Goal: Task Accomplishment & Management: Use online tool/utility

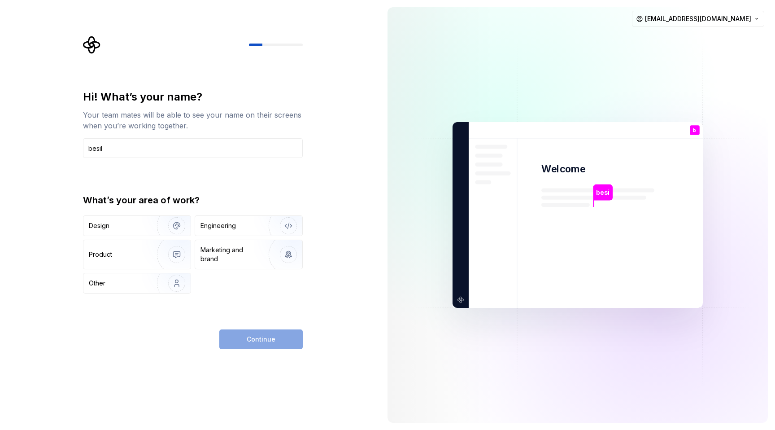
type input "besil"
click at [111, 238] on div "Design Engineering Product Marketing and brand Other" at bounding box center [193, 254] width 220 height 78
click at [111, 230] on div "Design" at bounding box center [136, 226] width 107 height 20
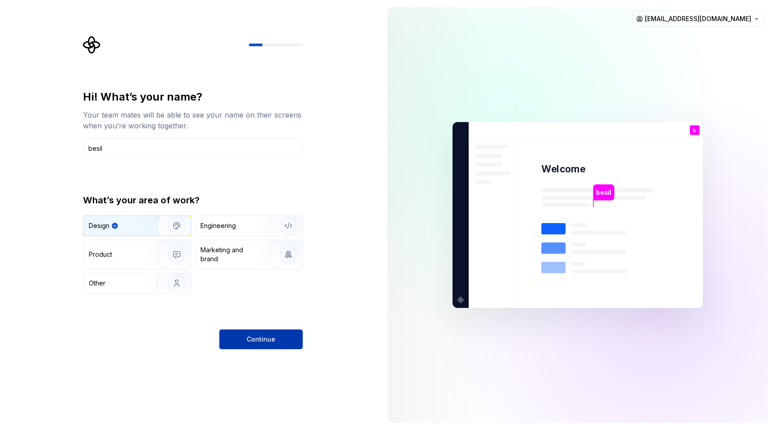
click at [253, 336] on span "Continue" at bounding box center [261, 339] width 29 height 9
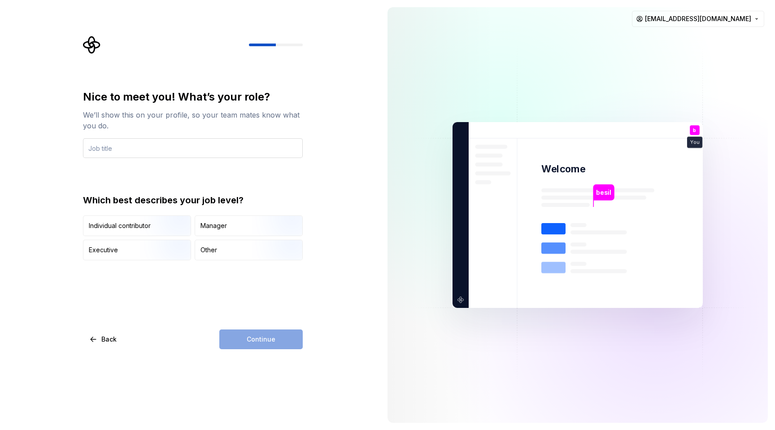
click at [140, 153] on input "text" at bounding box center [193, 148] width 220 height 20
type input "designer"
click at [132, 230] on div "Individual contributor" at bounding box center [120, 225] width 62 height 9
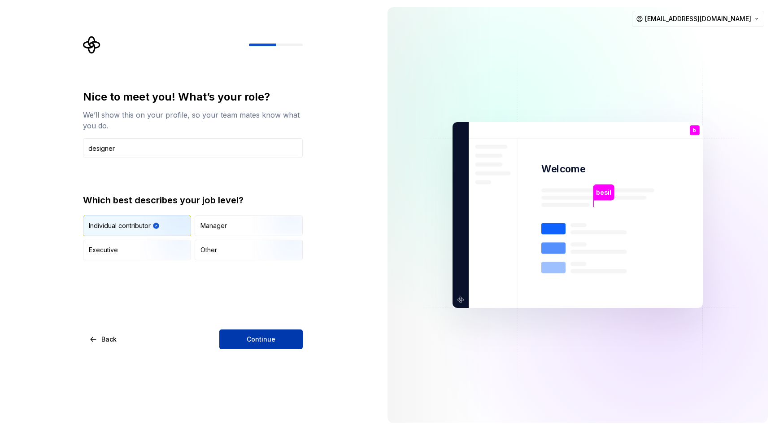
click at [270, 337] on span "Continue" at bounding box center [261, 339] width 29 height 9
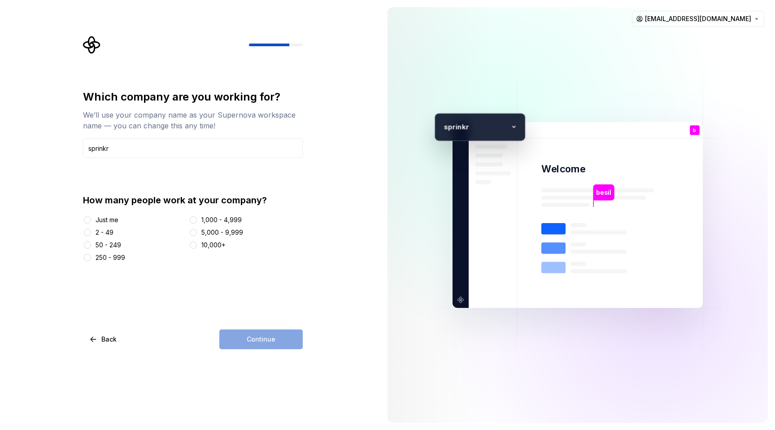
type input "sprinkr"
click at [109, 222] on div "Just me" at bounding box center [107, 219] width 23 height 9
click at [91, 222] on button "Just me" at bounding box center [87, 219] width 7 height 7
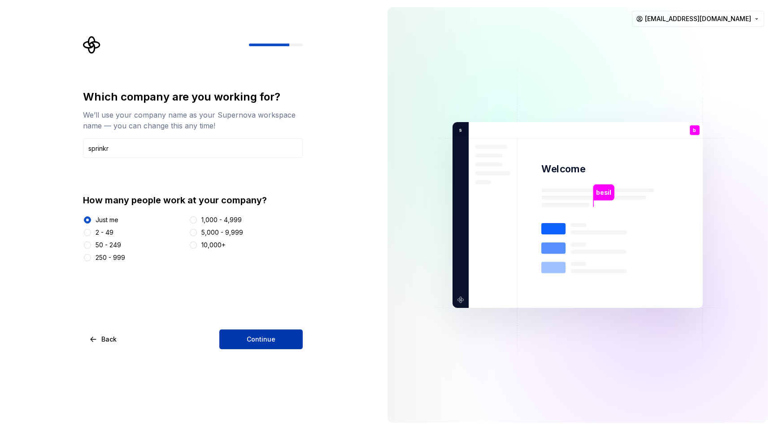
click at [231, 340] on button "Continue" at bounding box center [260, 339] width 83 height 20
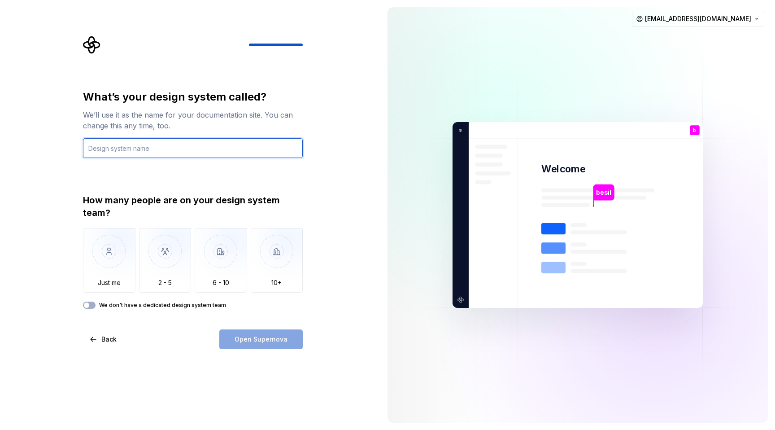
click at [152, 156] on input "text" at bounding box center [193, 148] width 220 height 20
type input "Carbon"
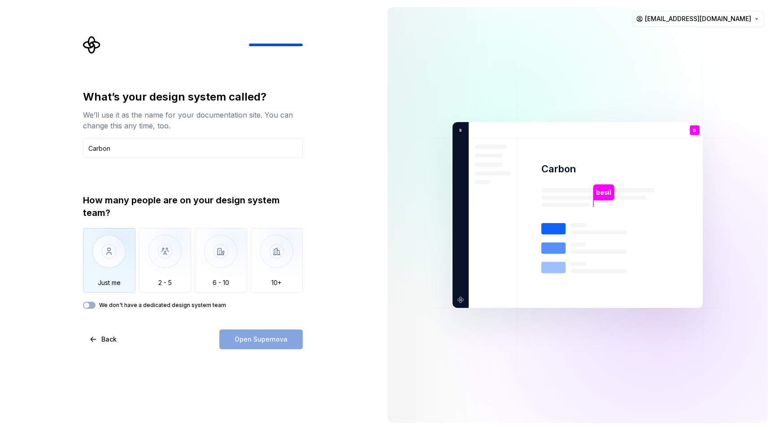
click at [113, 265] on img "button" at bounding box center [109, 258] width 52 height 60
click at [260, 344] on button "Open Supernova" at bounding box center [260, 339] width 83 height 20
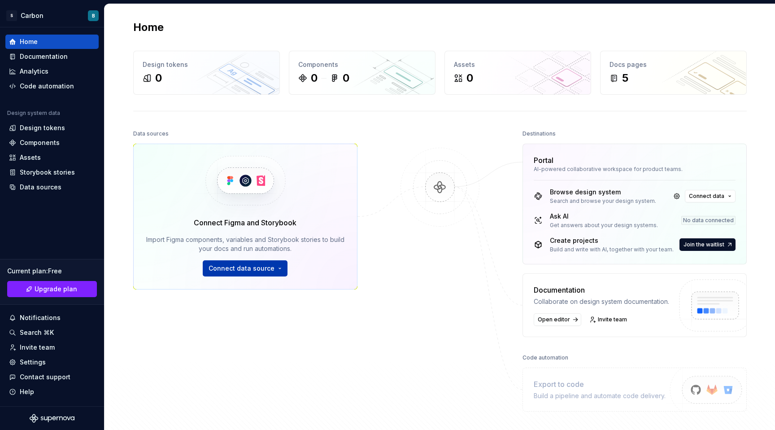
click at [270, 263] on button "Connect data source" at bounding box center [245, 268] width 85 height 16
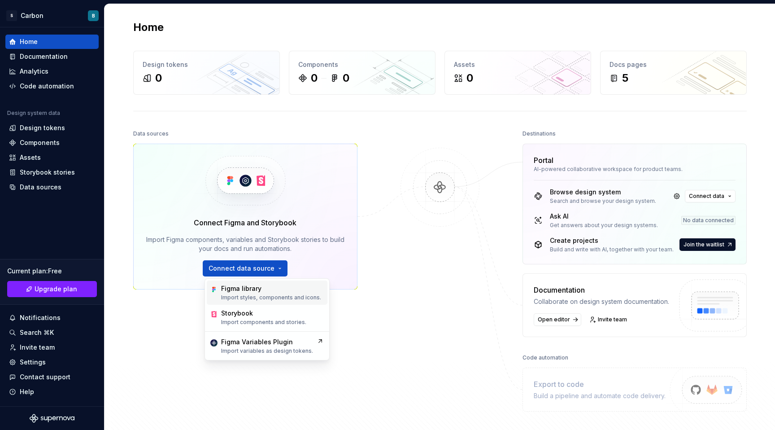
click at [265, 297] on p "Import styles, components and icons." at bounding box center [271, 297] width 100 height 7
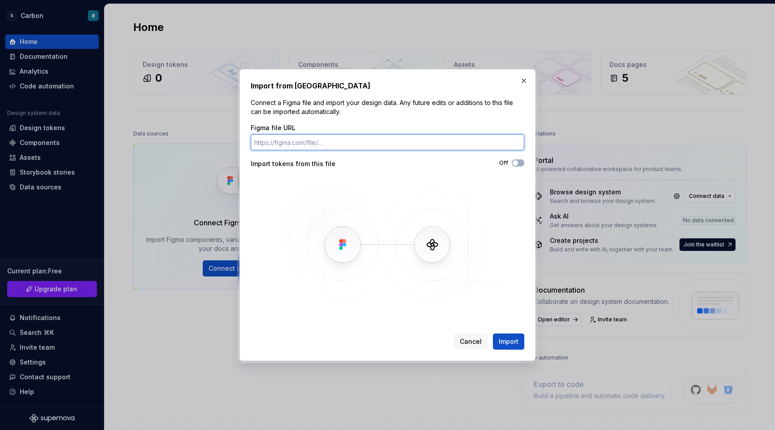
click at [305, 146] on input "Figma file URL" at bounding box center [388, 142] width 274 height 16
paste input "[URL][DOMAIN_NAME]"
type input "[URL][DOMAIN_NAME]"
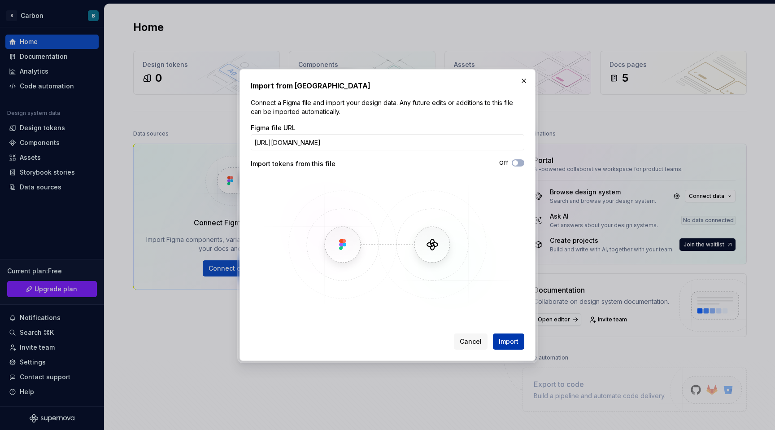
scroll to position [0, 0]
click at [506, 337] on span "Import" at bounding box center [509, 341] width 20 height 9
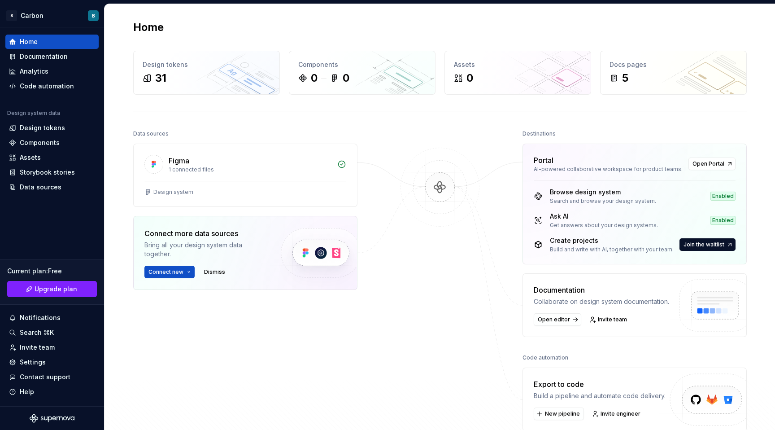
click at [376, 314] on div "Data sources Figma 1 connected files Design system Connect more data sources Br…" at bounding box center [440, 296] width 614 height 339
click at [425, 185] on img at bounding box center [439, 196] width 87 height 97
click at [202, 177] on div "Figma 1 connected files" at bounding box center [245, 162] width 223 height 37
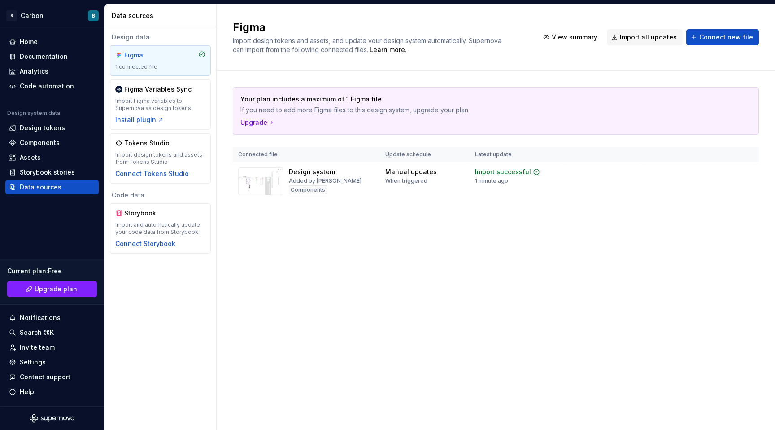
click at [325, 155] on th "Connected file" at bounding box center [306, 154] width 147 height 15
click at [278, 176] on img at bounding box center [260, 181] width 45 height 28
click at [274, 181] on img at bounding box center [260, 181] width 45 height 28
click at [132, 115] on div "Figma Variables Sync Import Figma variables to Supernova as design tokens. Inst…" at bounding box center [160, 104] width 90 height 39
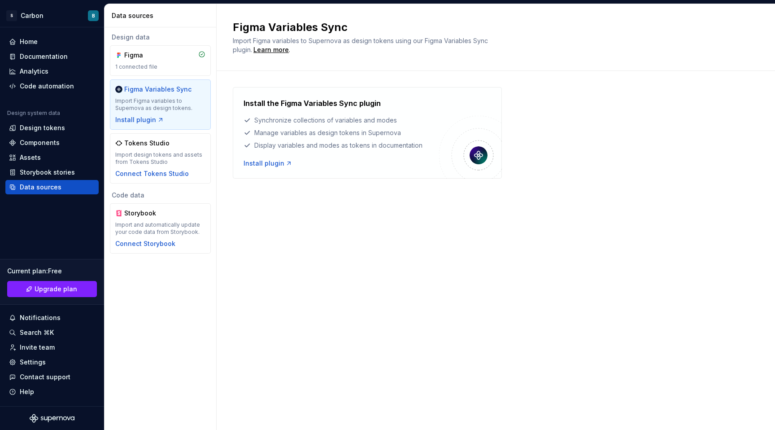
click at [373, 153] on div "Install the Figma Variables Sync plugin Synchronize collections of variables an…" at bounding box center [342, 133] width 196 height 70
click at [253, 163] on div "Install plugin" at bounding box center [268, 163] width 49 height 9
click at [157, 63] on div "Figma 1 connected file" at bounding box center [160, 61] width 90 height 20
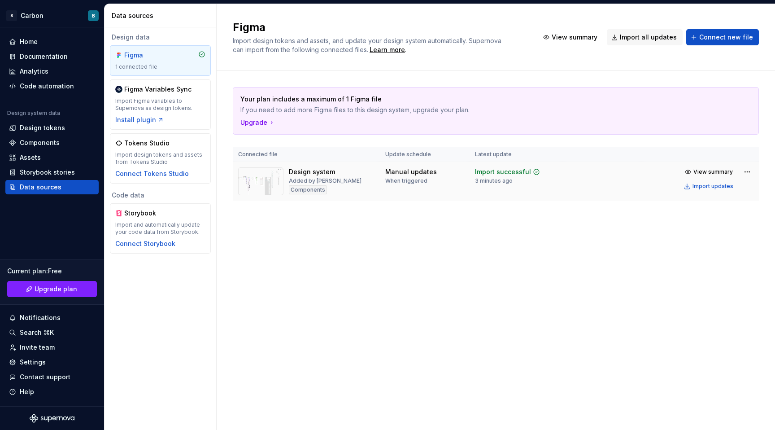
click at [565, 165] on td at bounding box center [602, 181] width 79 height 39
click at [511, 172] on div "Import successful" at bounding box center [503, 171] width 56 height 9
click at [623, 61] on div "Figma Import design tokens and assets, and update your design system automatica…" at bounding box center [496, 37] width 558 height 67
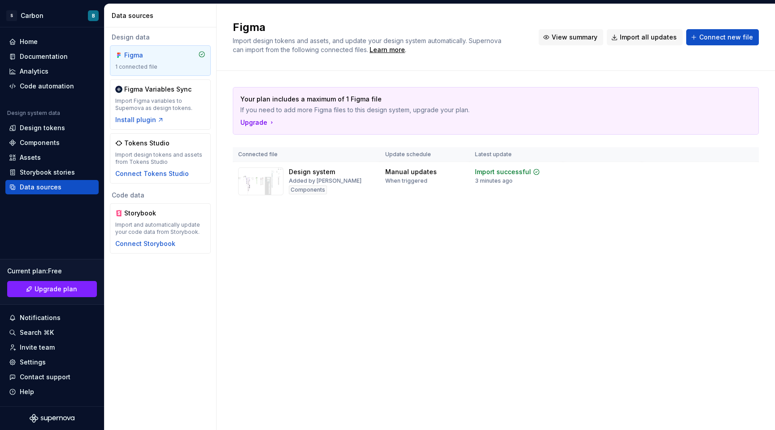
click at [584, 36] on span "View summary" at bounding box center [575, 37] width 46 height 9
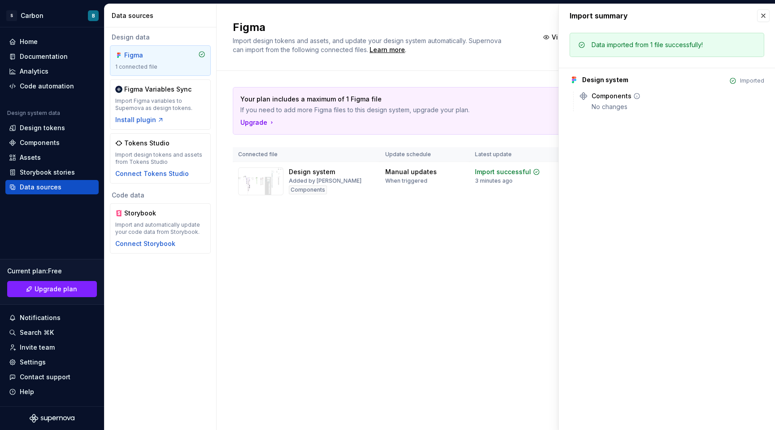
click at [612, 94] on div "Components" at bounding box center [612, 95] width 40 height 9
click at [610, 110] on div "No changes" at bounding box center [678, 106] width 173 height 9
click at [595, 92] on div "Components" at bounding box center [612, 95] width 40 height 9
click at [583, 95] on icon at bounding box center [583, 95] width 7 height 7
click at [619, 83] on div "Design system" at bounding box center [605, 79] width 46 height 9
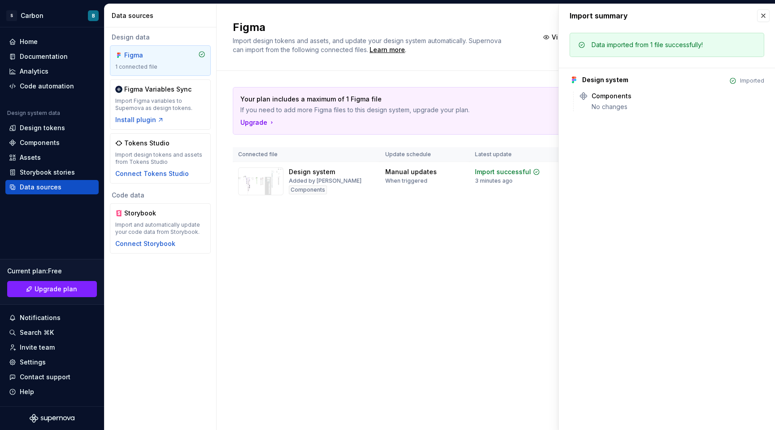
click at [419, 208] on div "Your plan includes a maximum of 1 Figma file If you need to add more Figma file…" at bounding box center [496, 153] width 526 height 164
click at [769, 10] on div "Import summary" at bounding box center [667, 15] width 216 height 23
click at [769, 14] on button "button" at bounding box center [763, 15] width 13 height 13
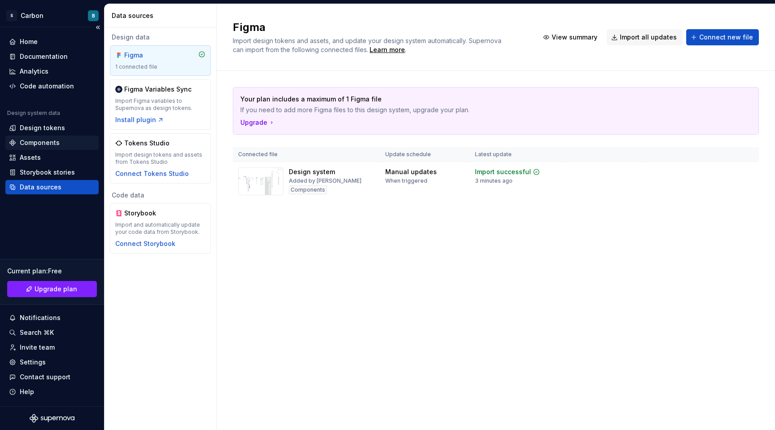
click at [29, 145] on div "Components" at bounding box center [40, 142] width 40 height 9
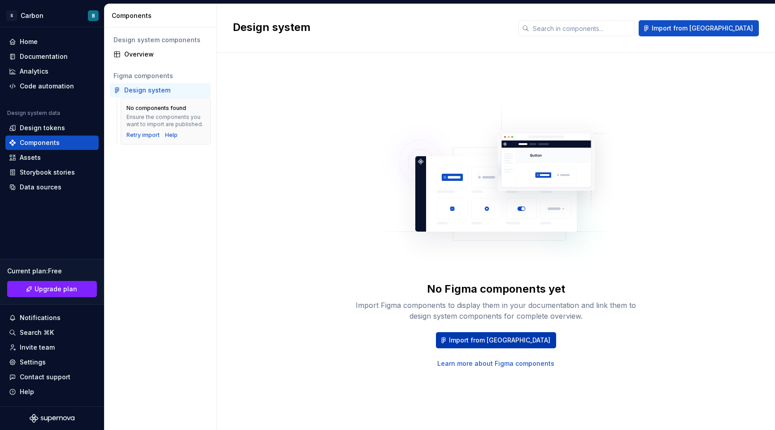
click at [490, 339] on span "Import from [GEOGRAPHIC_DATA]" at bounding box center [499, 339] width 101 height 9
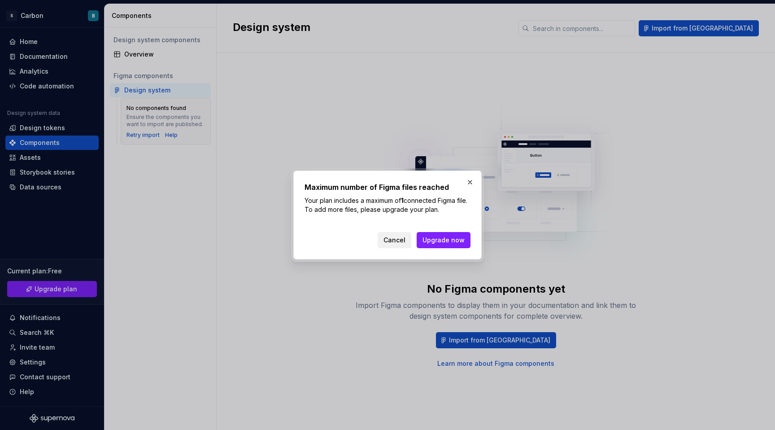
click at [399, 242] on span "Cancel" at bounding box center [394, 239] width 22 height 9
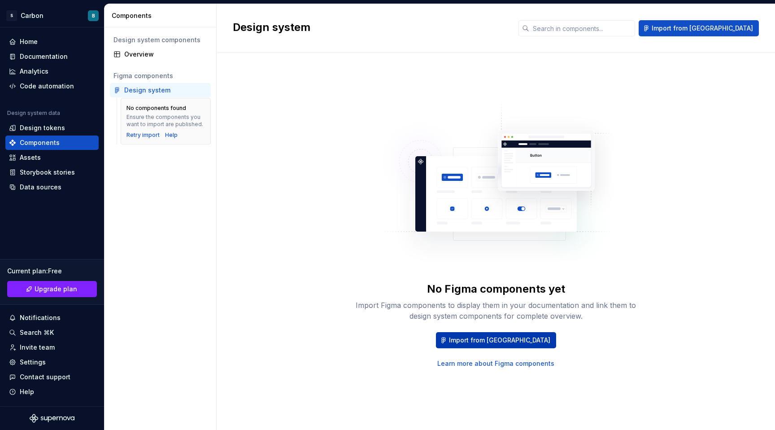
click at [473, 341] on span "Import from [GEOGRAPHIC_DATA]" at bounding box center [499, 339] width 101 height 9
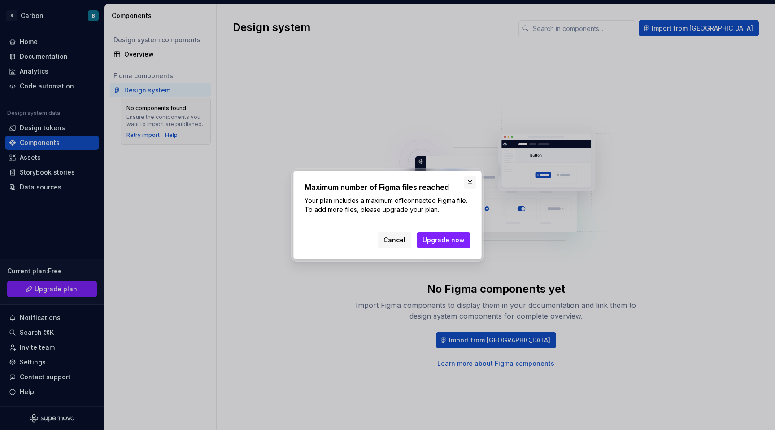
click at [471, 185] on button "button" at bounding box center [470, 182] width 13 height 13
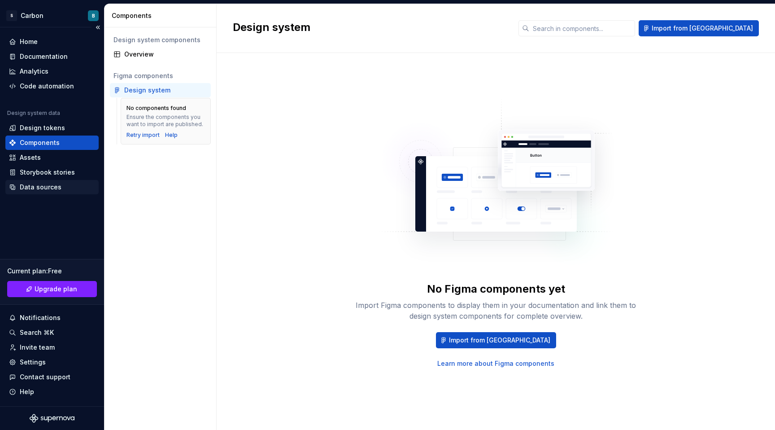
click at [42, 186] on div "Data sources" at bounding box center [41, 187] width 42 height 9
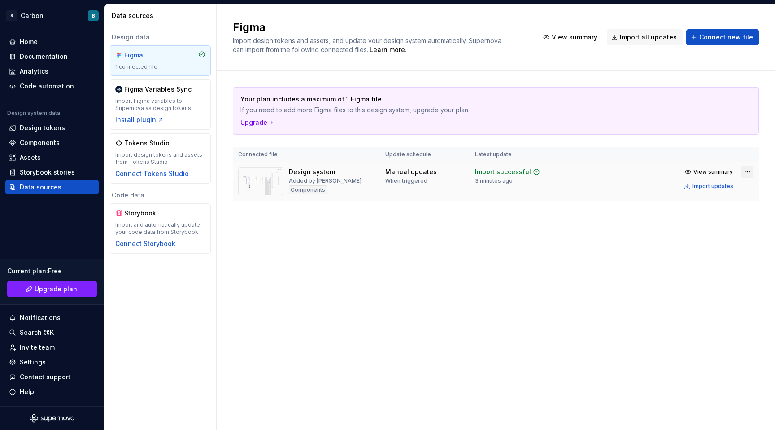
click at [750, 172] on html "S Carbon B Home Documentation Analytics Code automation Design system data Desi…" at bounding box center [387, 215] width 775 height 430
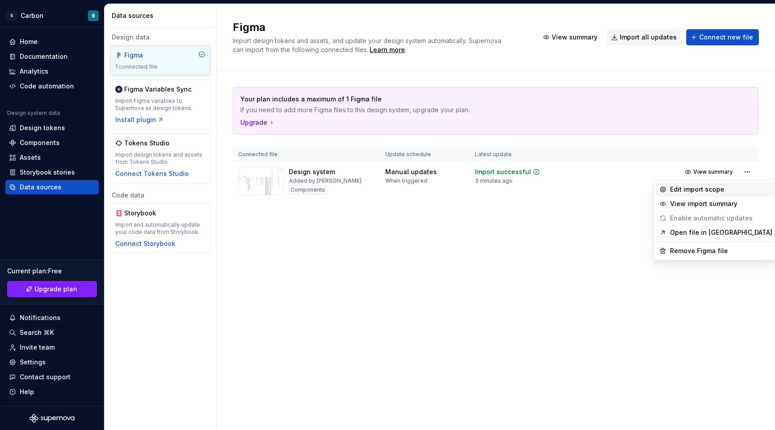
click at [677, 192] on div "Edit import scope" at bounding box center [721, 189] width 102 height 9
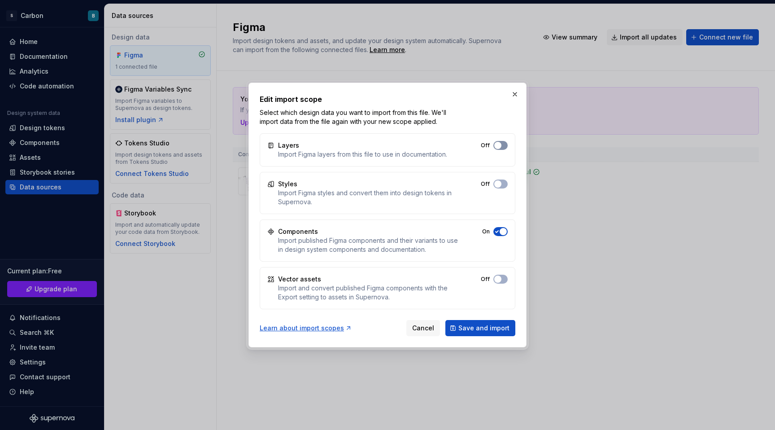
click at [500, 148] on icon "button" at bounding box center [496, 145] width 7 height 5
click at [502, 185] on button "Off" at bounding box center [500, 183] width 14 height 9
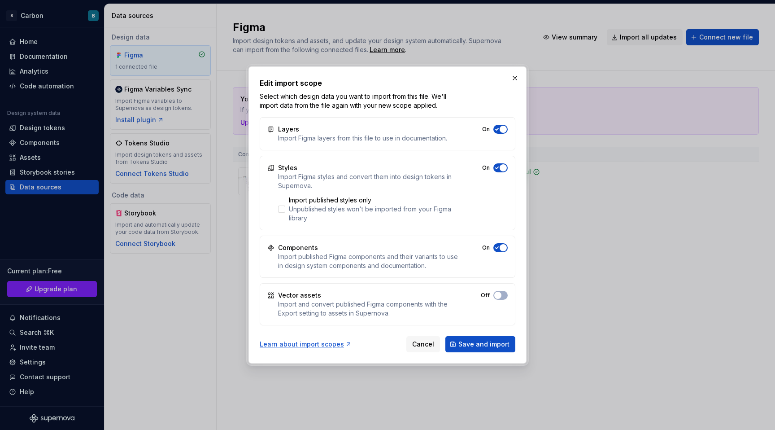
click at [500, 300] on div "Vector assets Import and convert published Figma components with the Export set…" at bounding box center [388, 304] width 256 height 42
click at [490, 339] on button "Save and import" at bounding box center [480, 344] width 70 height 16
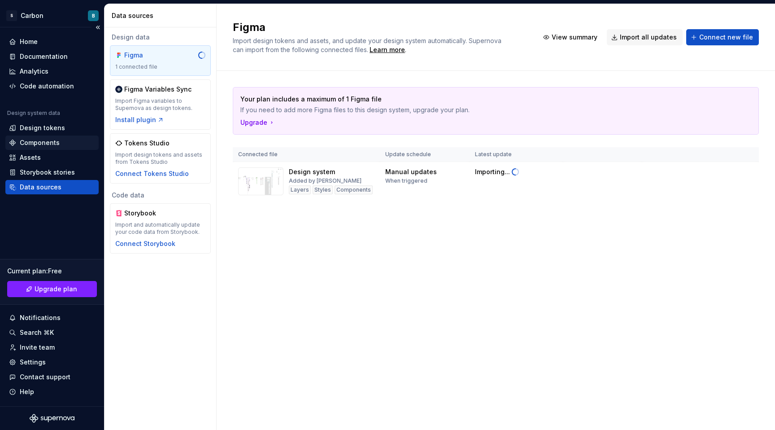
click at [32, 147] on div "Components" at bounding box center [40, 142] width 40 height 9
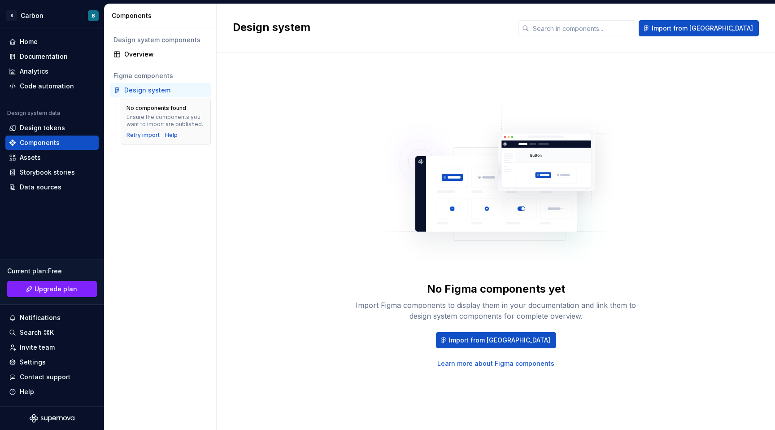
click at [141, 73] on div "Figma components" at bounding box center [160, 75] width 94 height 9
click at [141, 95] on div "Design system" at bounding box center [160, 90] width 101 height 14
click at [10, 190] on icon at bounding box center [12, 186] width 7 height 7
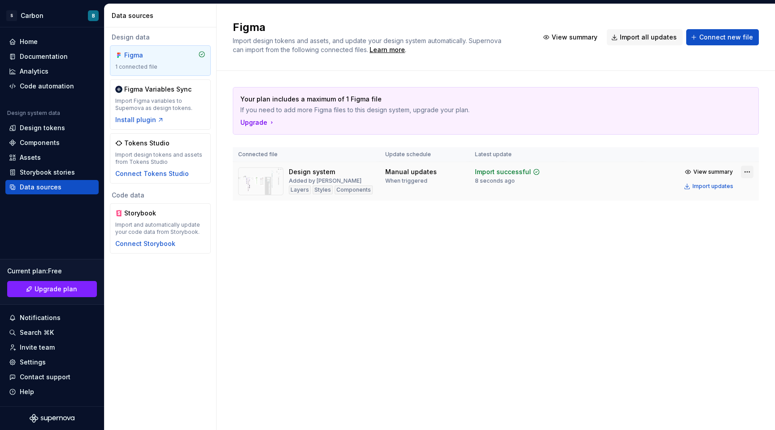
click at [744, 174] on html "S Carbon B Home Documentation Analytics Code automation Design system data Desi…" at bounding box center [387, 215] width 775 height 430
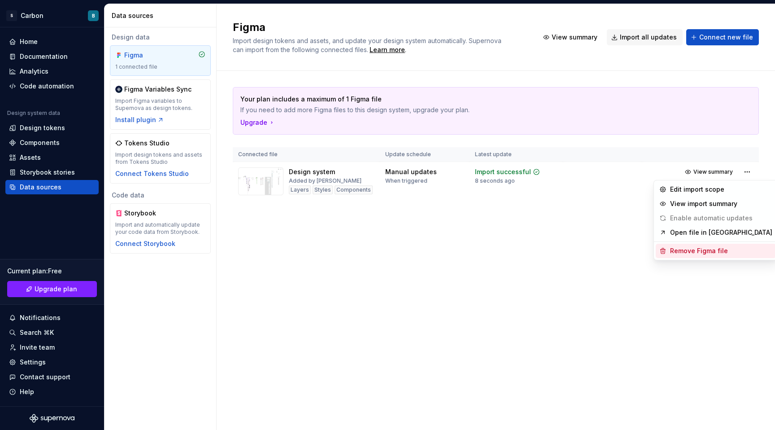
click at [691, 252] on div "Remove Figma file" at bounding box center [721, 250] width 102 height 9
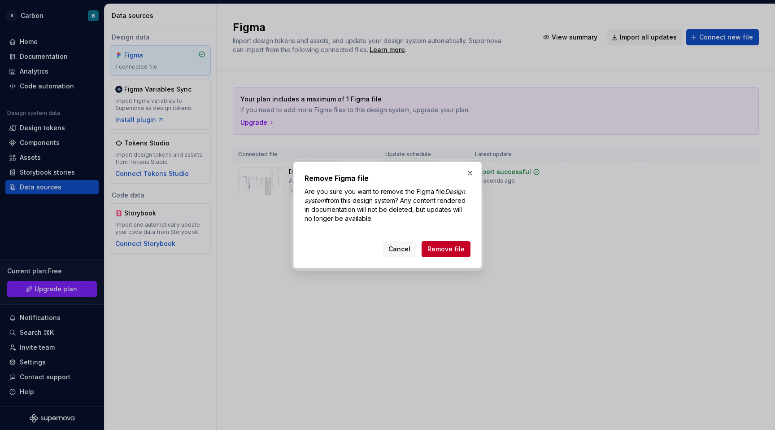
click at [448, 239] on div "Cancel Remove file" at bounding box center [388, 247] width 166 height 20
click at [448, 248] on span "Remove file" at bounding box center [445, 248] width 37 height 9
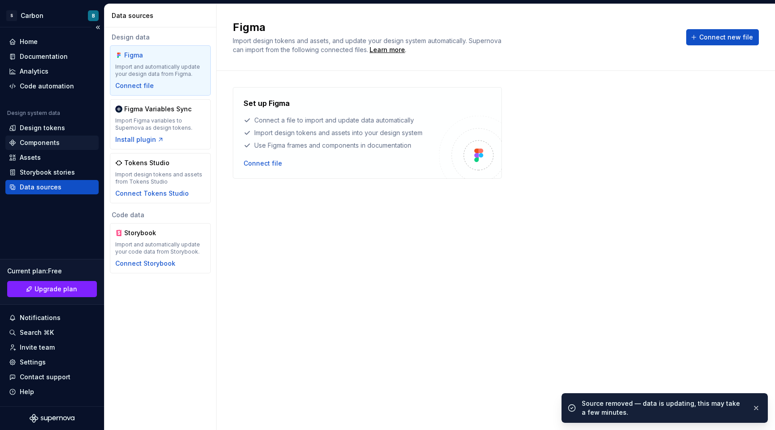
click at [40, 144] on div "Components" at bounding box center [40, 142] width 40 height 9
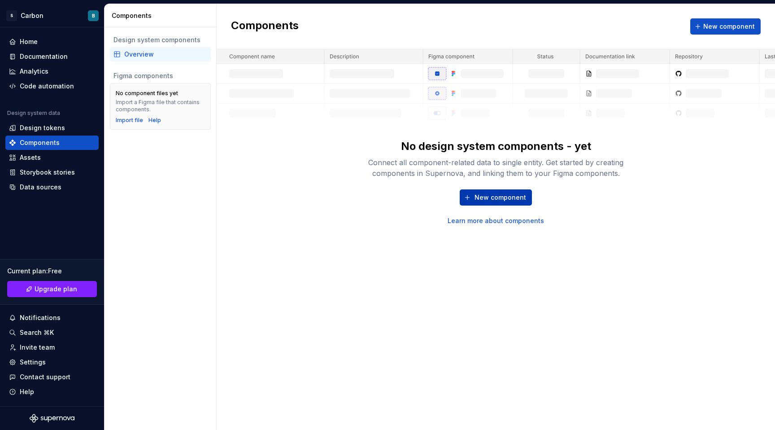
click at [517, 199] on span "New component" at bounding box center [500, 197] width 52 height 9
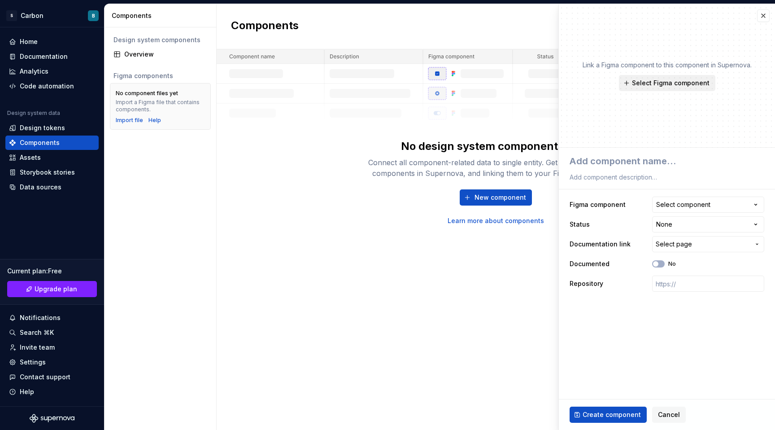
click at [670, 83] on span "Select Figma component" at bounding box center [671, 82] width 78 height 9
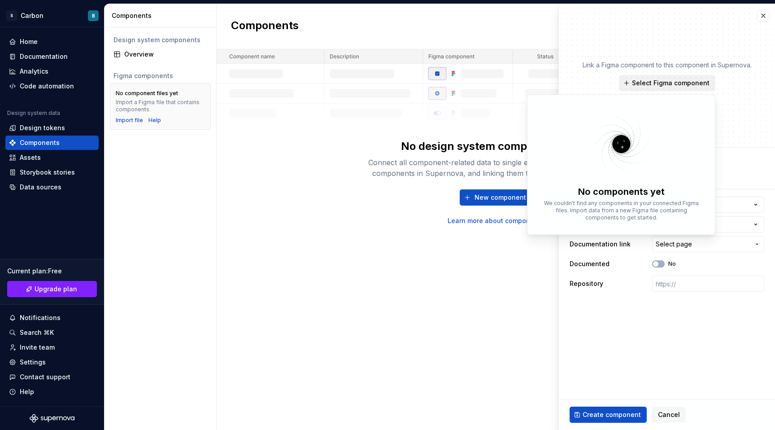
click at [665, 85] on span "Select Figma component" at bounding box center [671, 82] width 78 height 9
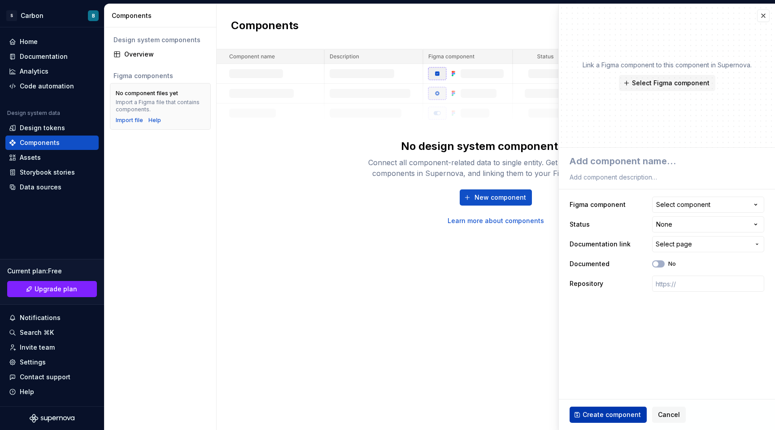
click at [587, 413] on span "Create component" at bounding box center [612, 414] width 58 height 9
type textarea "*"
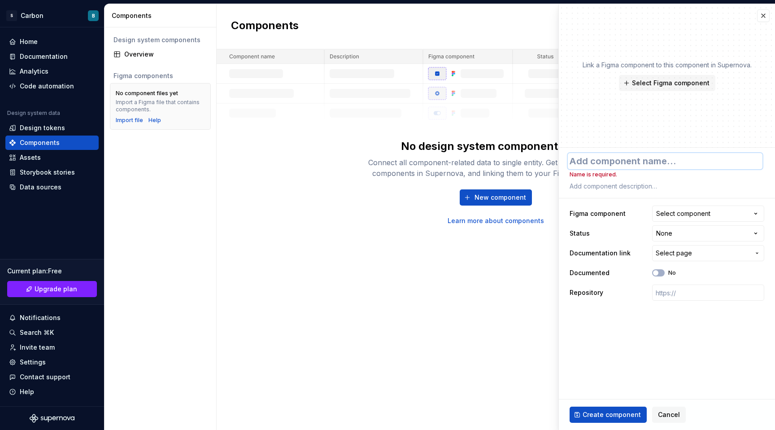
click at [606, 162] on textarea at bounding box center [665, 161] width 195 height 16
type textarea "c"
type textarea "*"
type textarea "ca"
type textarea "*"
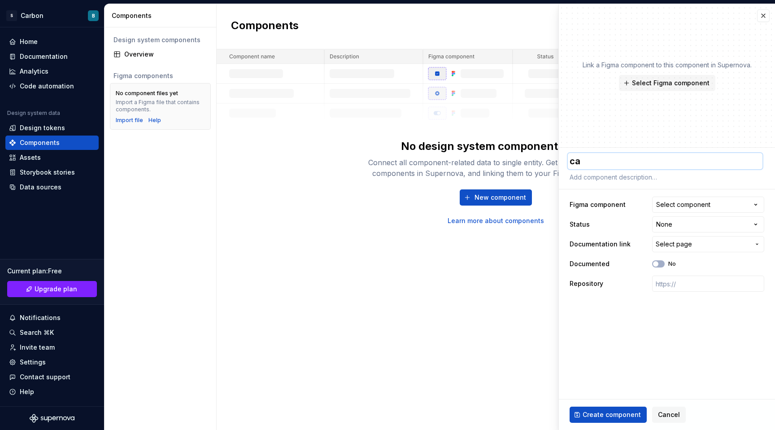
type textarea "car"
type textarea "*"
type textarea "card"
type textarea "*"
type textarea "cards"
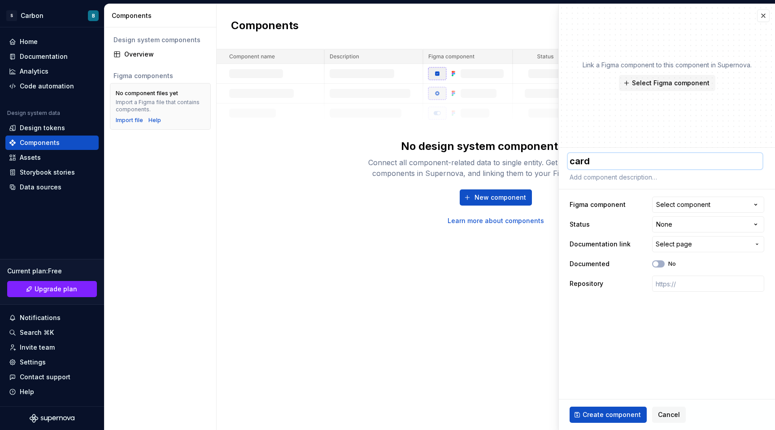
type textarea "*"
type textarea "cards"
click at [682, 208] on div "Select component" at bounding box center [683, 204] width 54 height 9
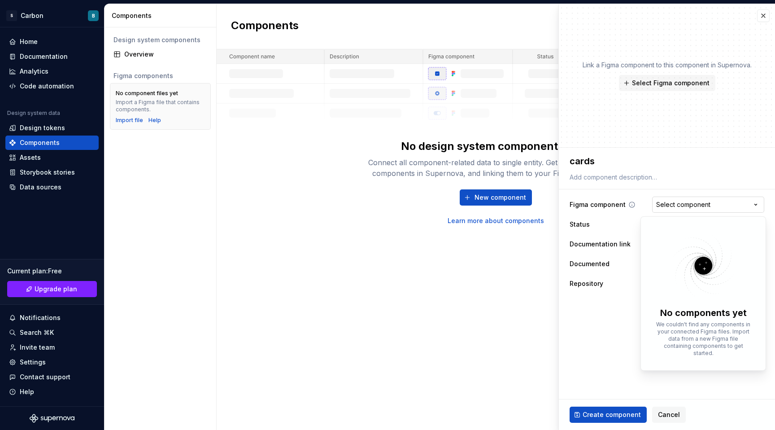
click at [682, 208] on html "**********" at bounding box center [387, 215] width 775 height 430
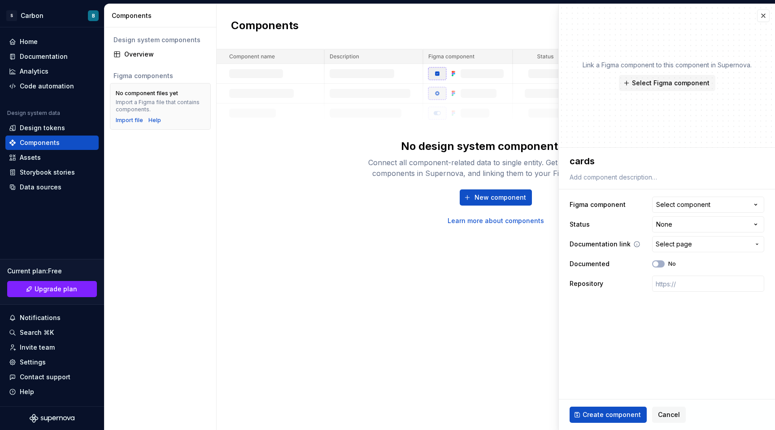
click at [674, 244] on span "Select page" at bounding box center [674, 243] width 36 height 9
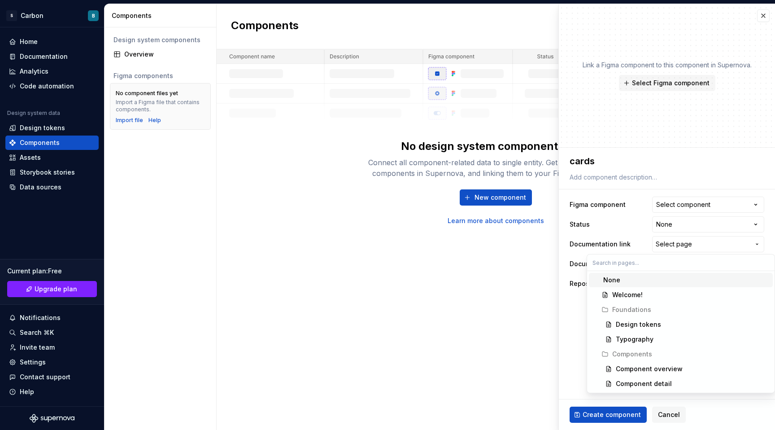
click at [674, 244] on html "**********" at bounding box center [387, 215] width 775 height 430
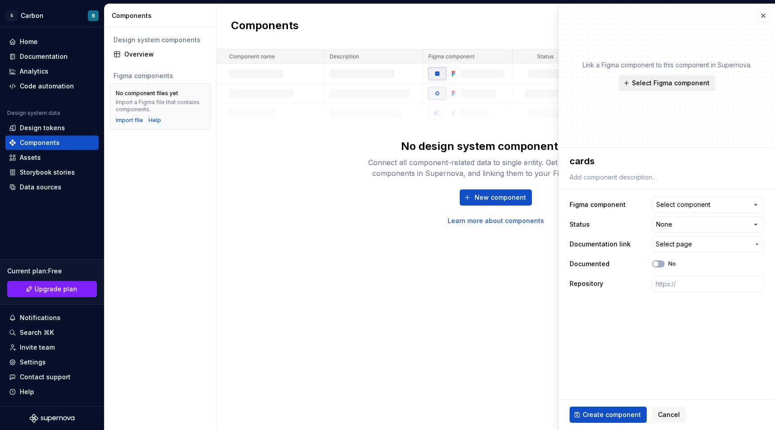
click at [649, 88] on button "Select Figma component" at bounding box center [667, 83] width 96 height 16
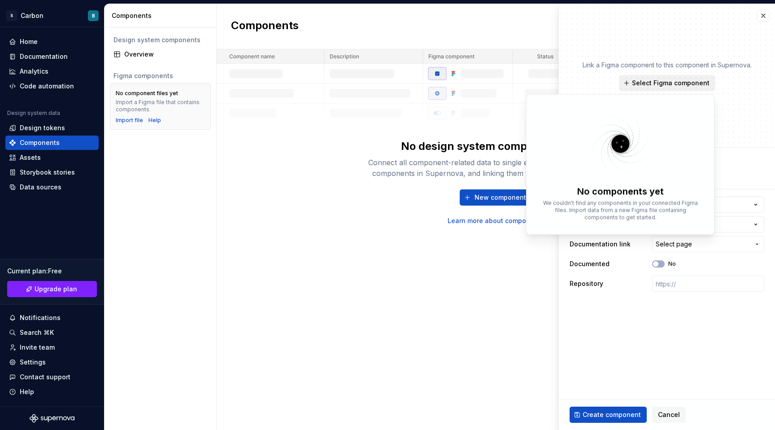
click at [649, 88] on button "Select Figma component" at bounding box center [667, 83] width 96 height 16
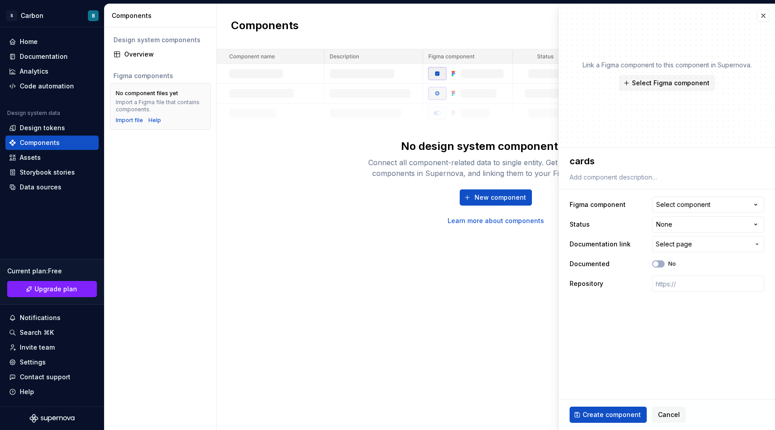
click at [491, 228] on div "Components New component No design system components - yet Connect all componen…" at bounding box center [496, 217] width 558 height 426
click at [479, 182] on div "No design system components - yet Connect all component-related data to single …" at bounding box center [495, 182] width 287 height 86
click at [481, 196] on span "New component" at bounding box center [500, 197] width 52 height 9
click at [753, 18] on div "Link a Figma component to this component in Supernova. Select Figma component" at bounding box center [667, 76] width 216 height 144
click at [761, 18] on button "button" at bounding box center [763, 15] width 13 height 13
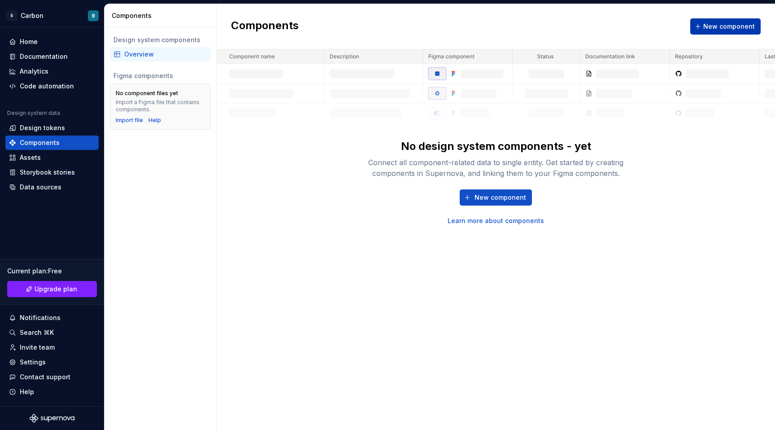
click at [707, 29] on span "New component" at bounding box center [729, 26] width 52 height 9
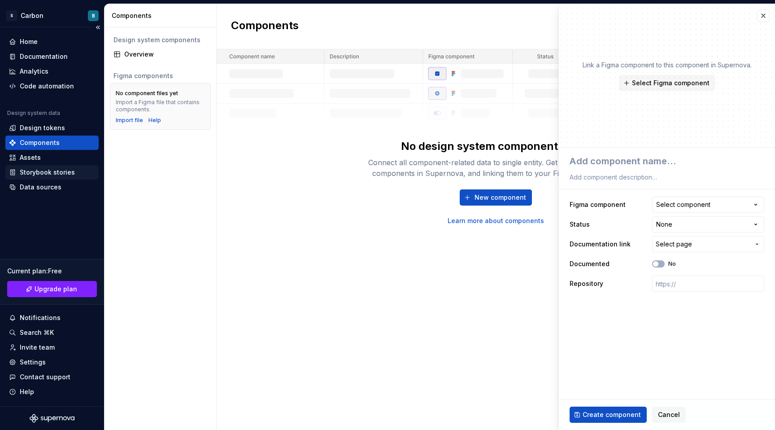
click at [26, 167] on div "Storybook stories" at bounding box center [51, 172] width 93 height 14
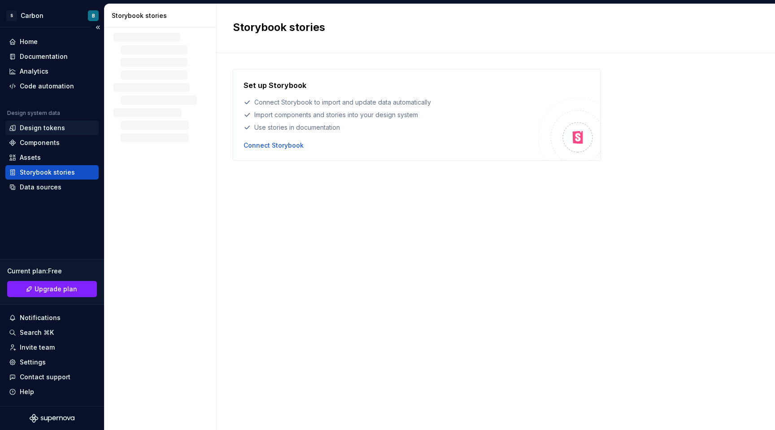
click at [31, 128] on div "Design tokens" at bounding box center [42, 127] width 45 height 9
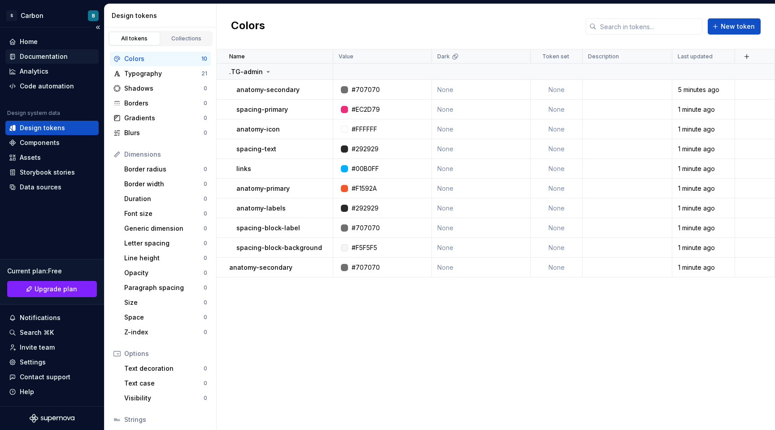
click at [52, 51] on div "Documentation" at bounding box center [51, 56] width 93 height 14
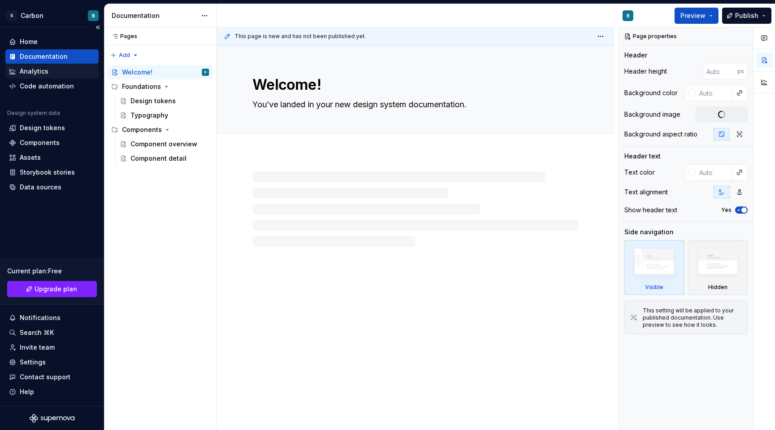
click at [45, 70] on div "Analytics" at bounding box center [34, 71] width 29 height 9
type textarea "*"
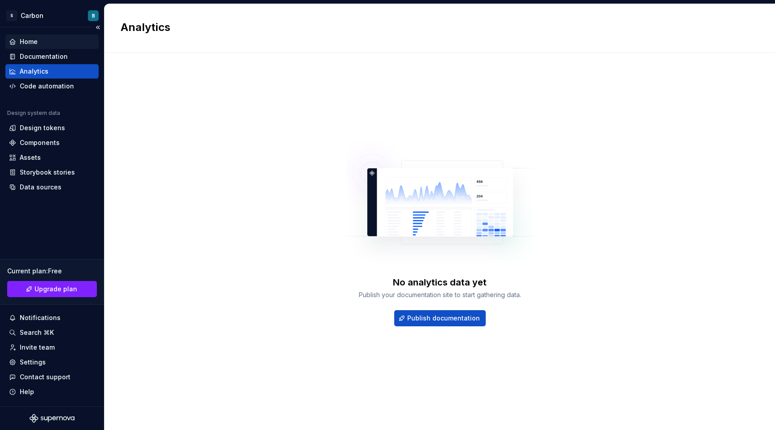
click at [43, 46] on div "Home" at bounding box center [52, 41] width 86 height 9
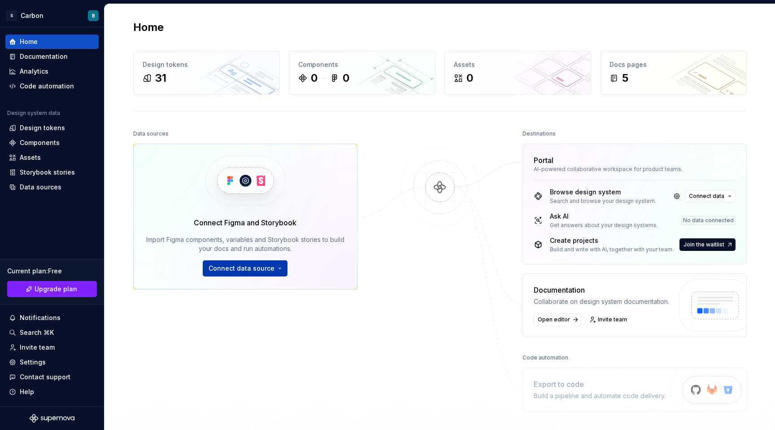
click at [222, 270] on span "Connect data source" at bounding box center [242, 268] width 66 height 9
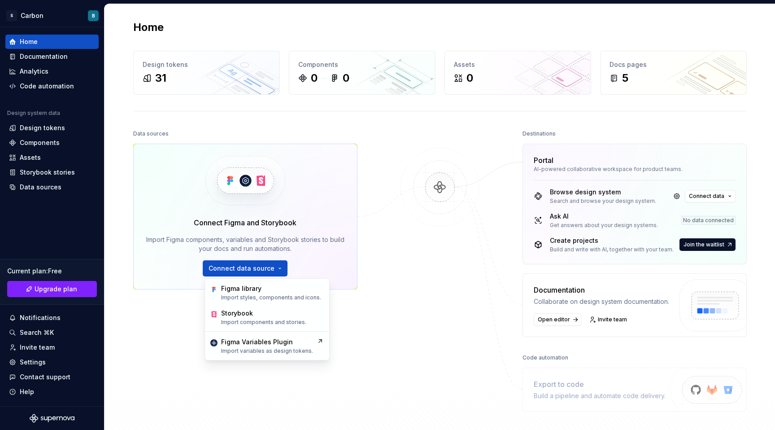
click at [429, 296] on div at bounding box center [440, 269] width 90 height 284
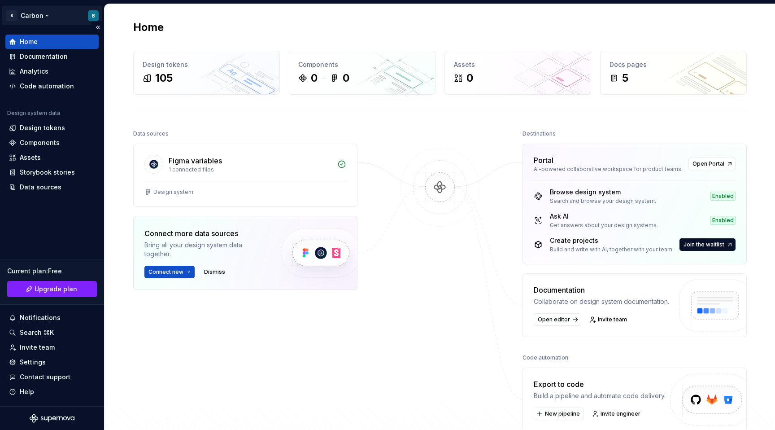
click at [40, 17] on html "S Carbon B Home Documentation Analytics Code automation Design system data Desi…" at bounding box center [387, 215] width 775 height 430
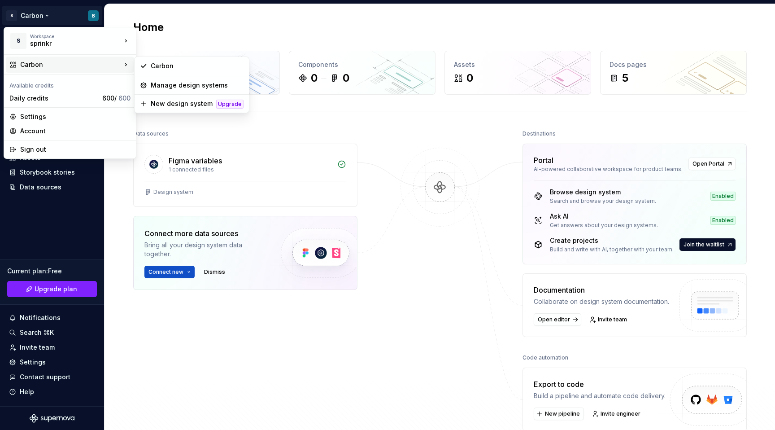
click at [39, 70] on div "Carbon" at bounding box center [70, 65] width 128 height 16
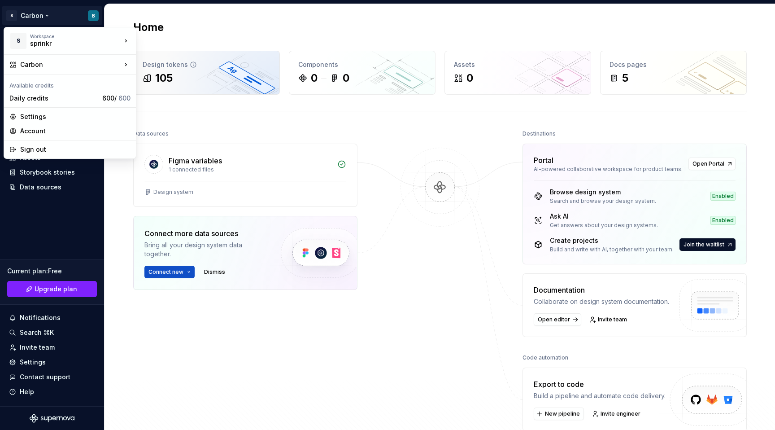
click at [166, 73] on html "S Carbon B Home Documentation Analytics Code automation Design system data Desi…" at bounding box center [387, 215] width 775 height 430
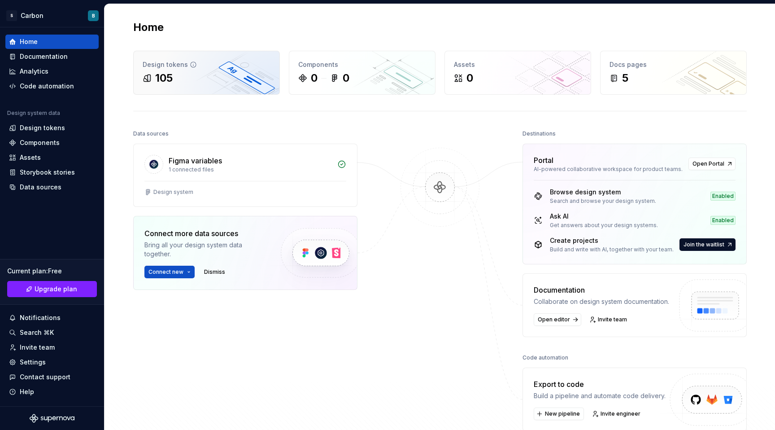
click at [170, 86] on div "Design tokens 105" at bounding box center [207, 72] width 146 height 43
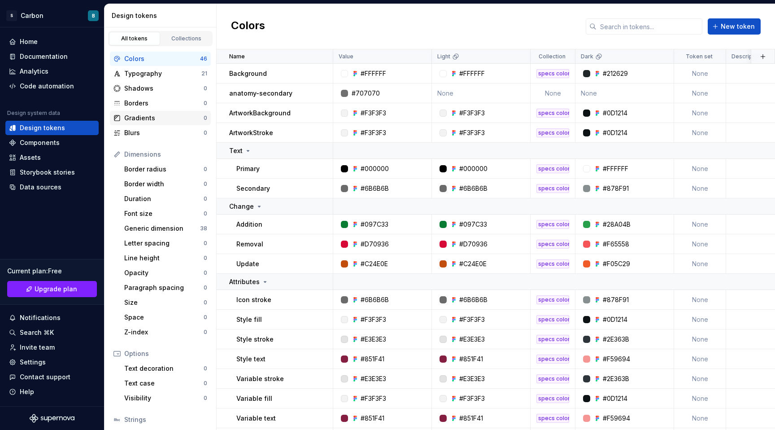
click at [157, 116] on div "Gradients" at bounding box center [163, 117] width 79 height 9
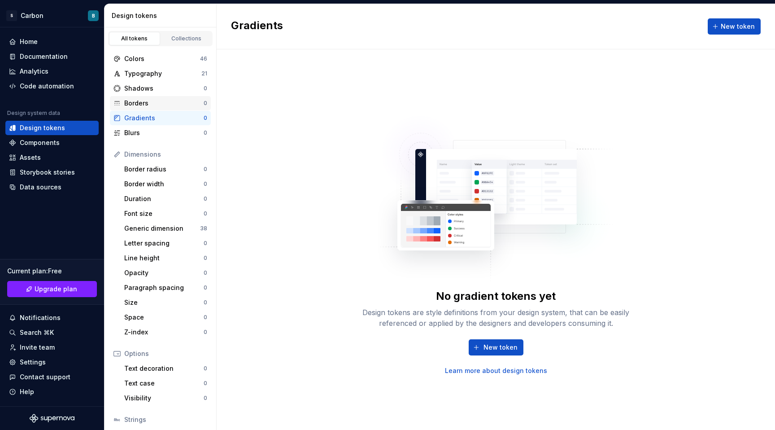
click at [154, 101] on div "Borders" at bounding box center [163, 103] width 79 height 9
click at [155, 70] on div "Typography" at bounding box center [162, 73] width 77 height 9
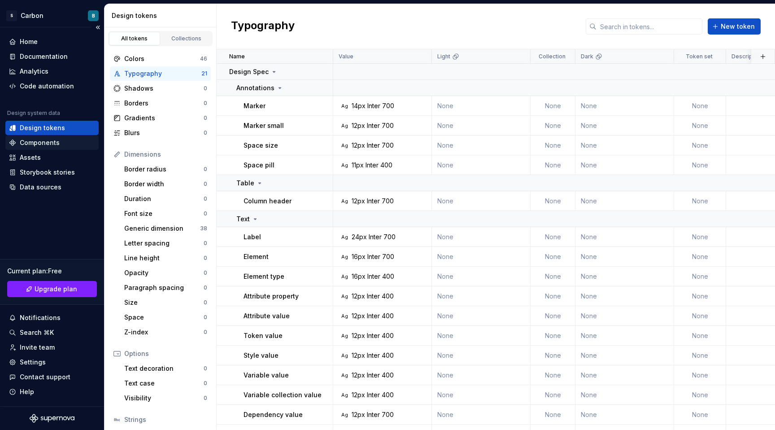
click at [55, 139] on div "Components" at bounding box center [40, 142] width 40 height 9
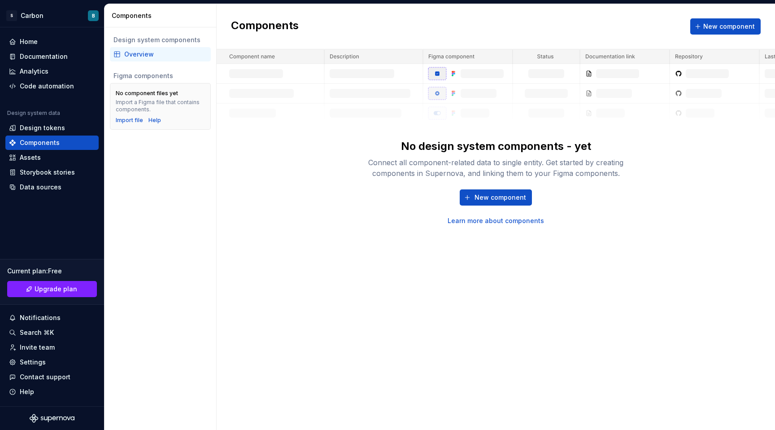
click at [153, 99] on div "Import a Figma file that contains components." at bounding box center [160, 106] width 89 height 14
click at [132, 120] on div "Import file" at bounding box center [129, 120] width 27 height 7
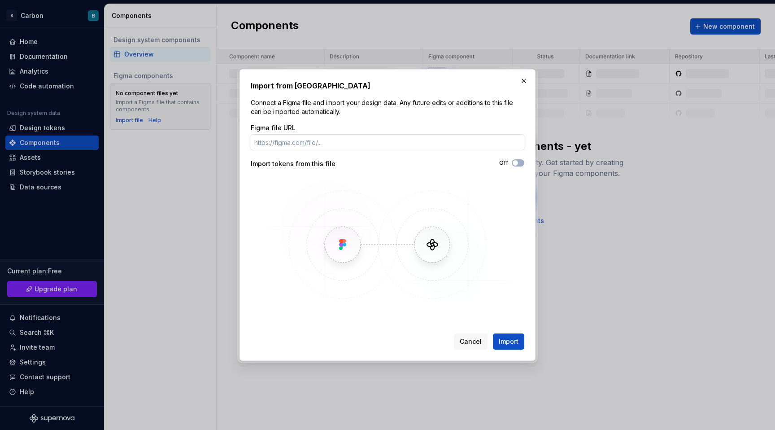
click at [291, 144] on input "Figma file URL" at bounding box center [388, 142] width 274 height 16
type input "[URL][DOMAIN_NAME]"
click at [513, 352] on div "Import from Figma Connect a Figma file and import your design data. Any future …" at bounding box center [387, 215] width 296 height 292
click at [513, 339] on span "Import" at bounding box center [509, 341] width 20 height 9
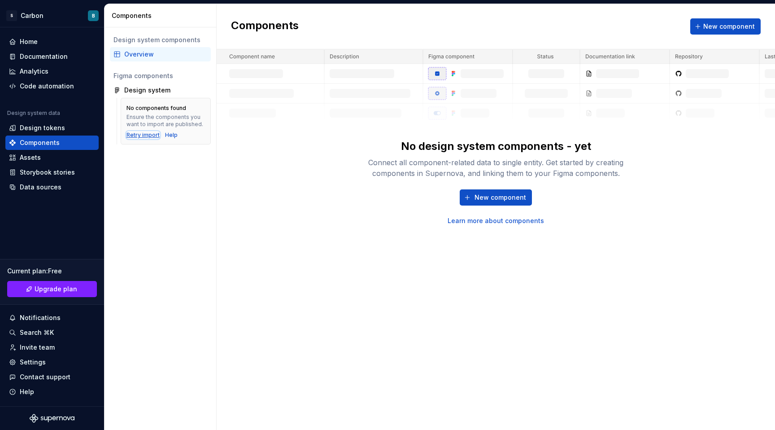
click at [142, 135] on div "Retry import" at bounding box center [142, 134] width 33 height 7
click at [170, 123] on div "Ensure the components you want to import are published." at bounding box center [165, 120] width 78 height 14
click at [142, 72] on div "Figma components" at bounding box center [160, 75] width 94 height 9
click at [142, 103] on div "No components found Ensure the components you want to import are published. Ret…" at bounding box center [166, 121] width 90 height 47
click at [502, 200] on span "New component" at bounding box center [500, 197] width 52 height 9
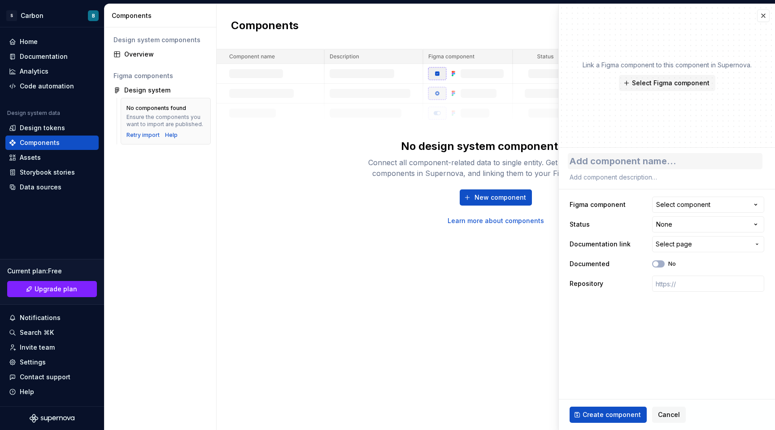
type textarea "*"
click at [679, 285] on input "text" at bounding box center [708, 283] width 112 height 16
paste input "[URL][DOMAIN_NAME]"
type input "[URL][DOMAIN_NAME]"
type textarea "*"
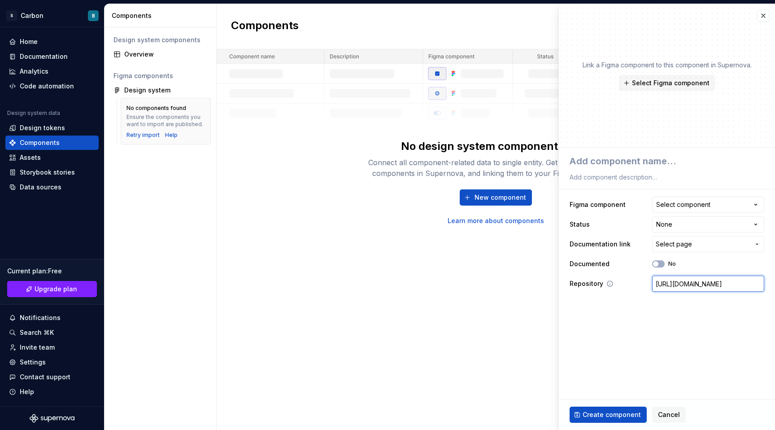
scroll to position [0, 271]
type input "[URL][DOMAIN_NAME]"
click at [617, 412] on span "Create component" at bounding box center [612, 414] width 58 height 9
type textarea "*"
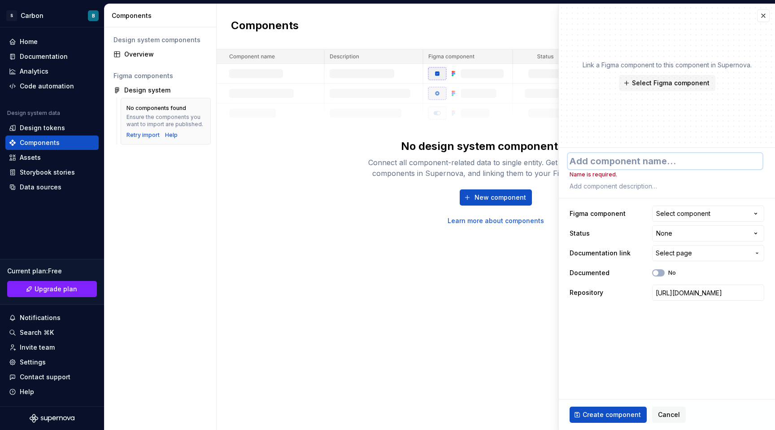
click at [627, 154] on textarea at bounding box center [665, 161] width 195 height 16
type textarea "e"
type textarea "*"
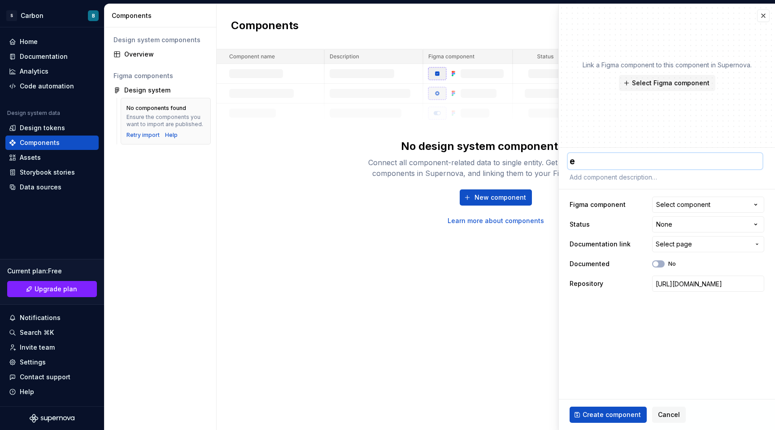
type textarea "er"
type textarea "*"
type textarea "er"
click at [611, 405] on div "Create component Cancel" at bounding box center [667, 414] width 216 height 30
click at [611, 408] on button "Create component" at bounding box center [608, 414] width 77 height 16
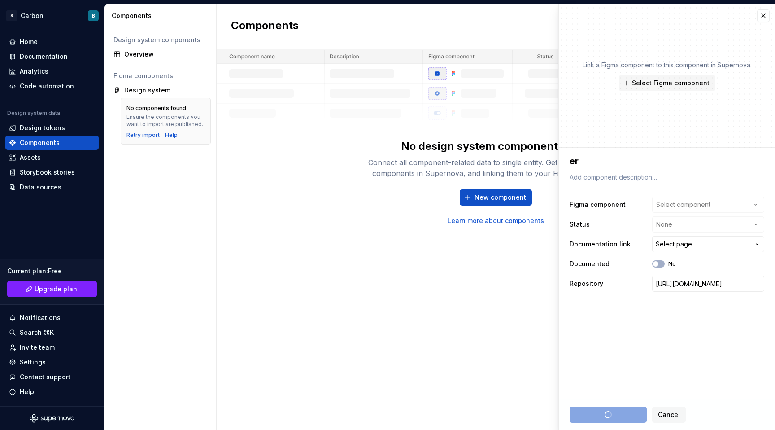
type textarea "*"
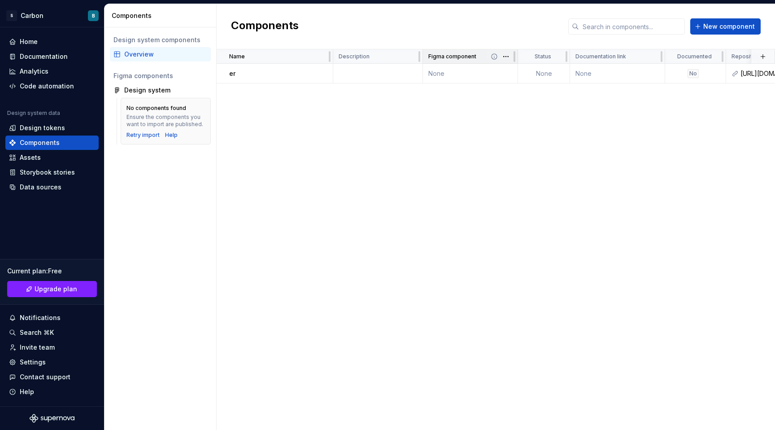
click at [482, 59] on div "Figma component" at bounding box center [470, 56] width 84 height 7
click at [482, 69] on td "None" at bounding box center [470, 74] width 95 height 20
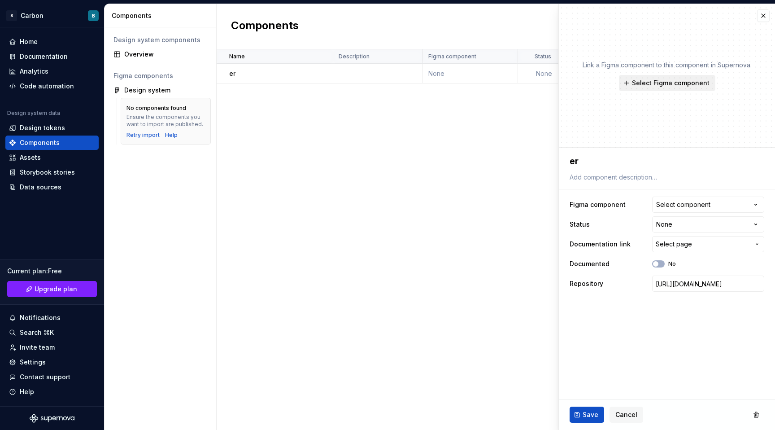
click at [670, 77] on button "Select Figma component" at bounding box center [667, 83] width 96 height 16
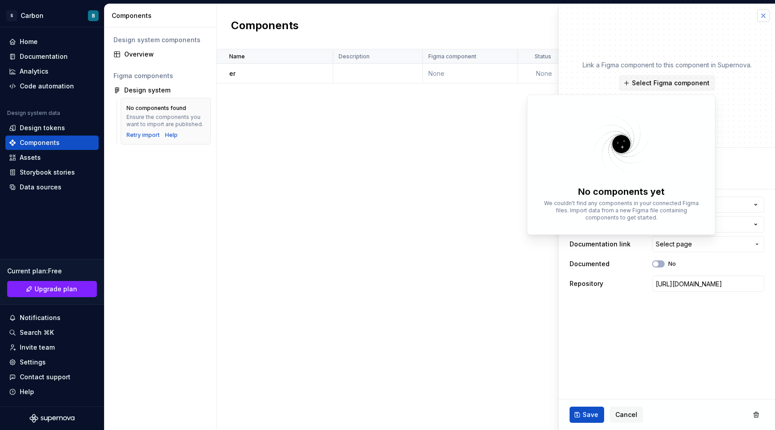
type textarea "*"
click at [761, 16] on button "button" at bounding box center [763, 15] width 13 height 13
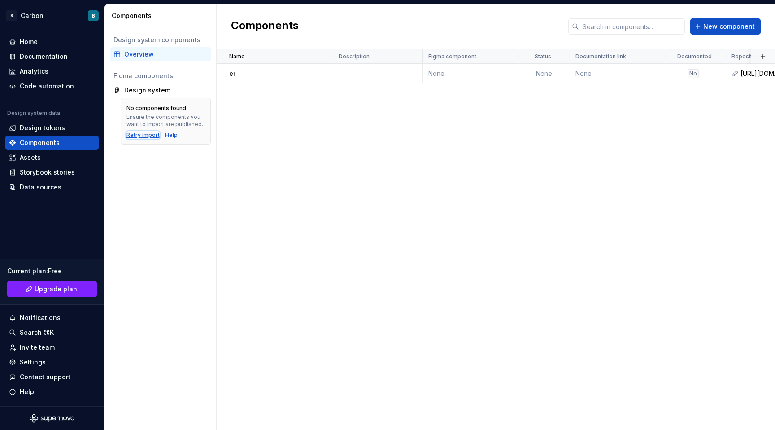
click at [135, 134] on div "Retry import" at bounding box center [142, 134] width 33 height 7
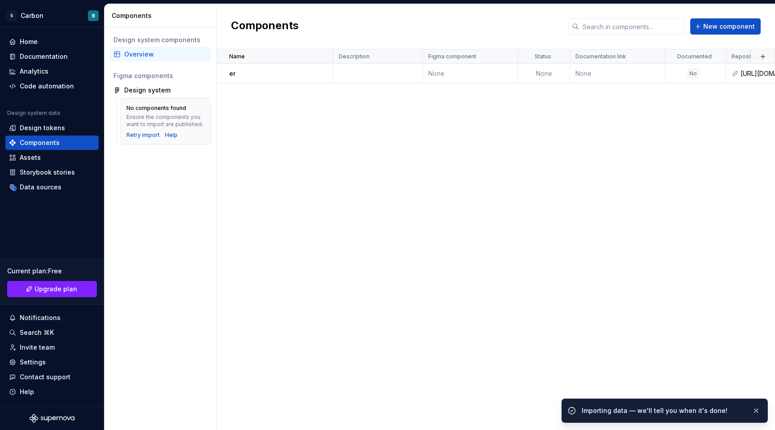
click at [594, 409] on div "Importing data — we'll tell you when it's done!" at bounding box center [663, 410] width 163 height 9
click at [594, 410] on div "Importing data — we'll tell you when it's done!" at bounding box center [663, 410] width 163 height 9
click at [761, 414] on button "button" at bounding box center [756, 410] width 12 height 13
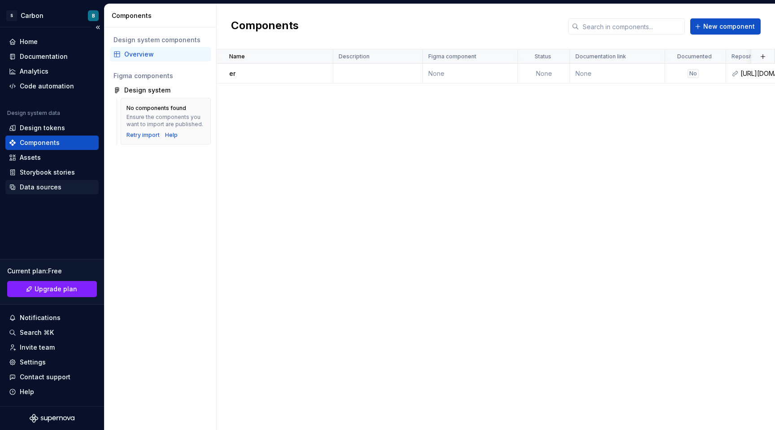
click at [54, 181] on div "Data sources" at bounding box center [51, 187] width 93 height 14
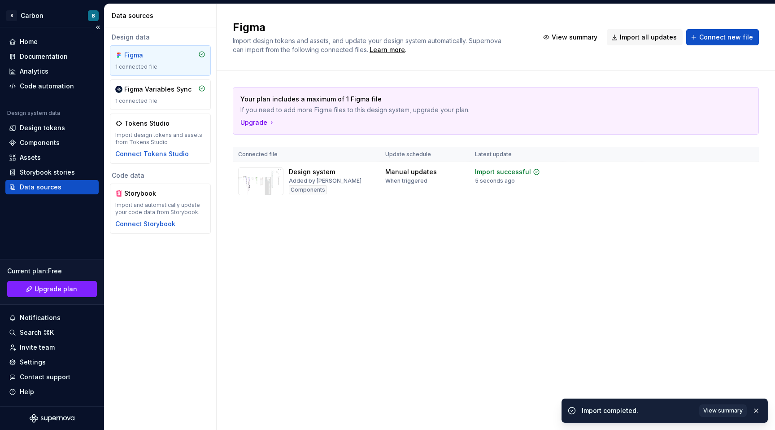
click at [55, 185] on div "Data sources" at bounding box center [41, 187] width 42 height 9
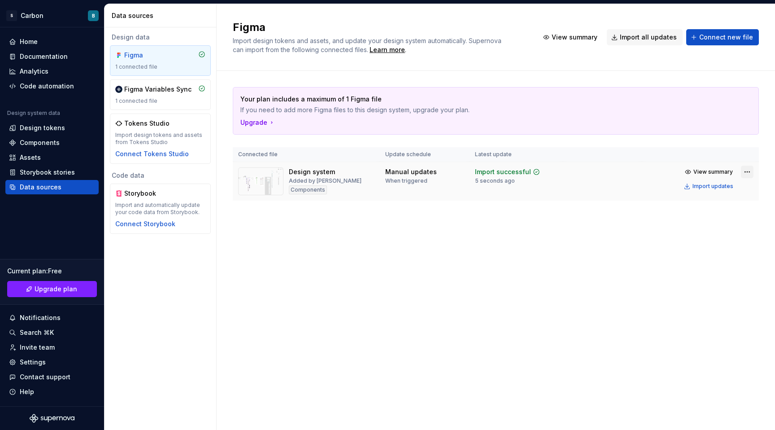
click at [747, 170] on html "S Carbon B Home Documentation Analytics Code automation Design system data Desi…" at bounding box center [387, 215] width 775 height 430
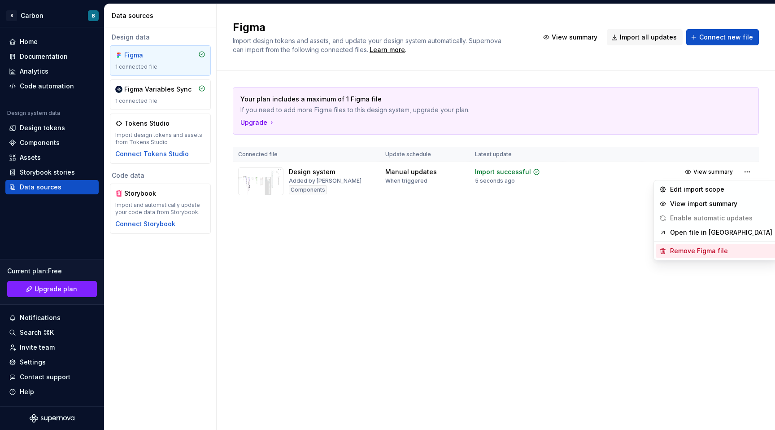
click at [689, 246] on div "Remove Figma file" at bounding box center [721, 250] width 102 height 9
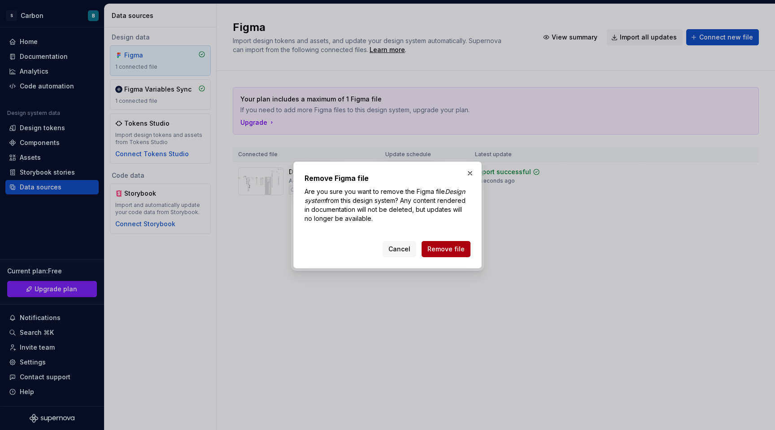
click at [466, 246] on button "Remove file" at bounding box center [446, 249] width 49 height 16
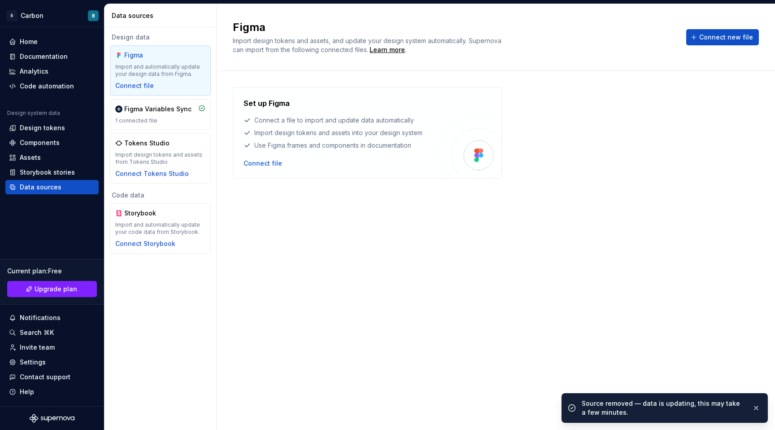
click at [281, 158] on div "Set up Figma Connect a file to import and update data automatically Import desi…" at bounding box center [342, 133] width 196 height 70
click at [280, 160] on div "Connect file" at bounding box center [342, 163] width 196 height 9
click at [274, 161] on div "Connect file" at bounding box center [263, 163] width 39 height 9
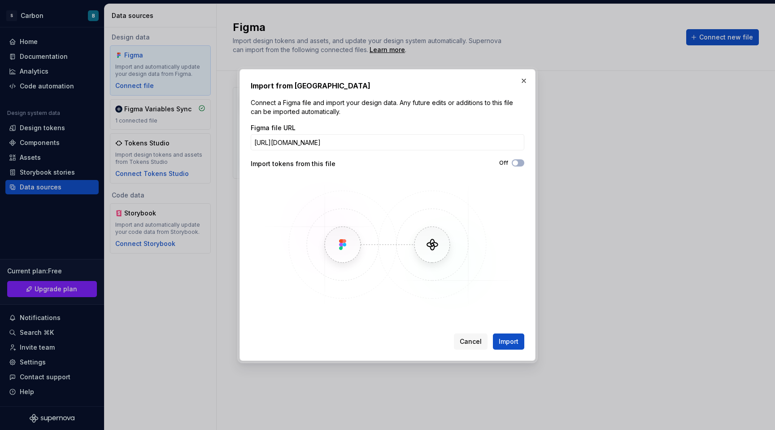
scroll to position [0, 109]
type input "[URL][DOMAIN_NAME]"
click at [506, 139] on input "[URL][DOMAIN_NAME]" at bounding box center [388, 142] width 274 height 16
click at [521, 340] on button "Import" at bounding box center [508, 341] width 31 height 16
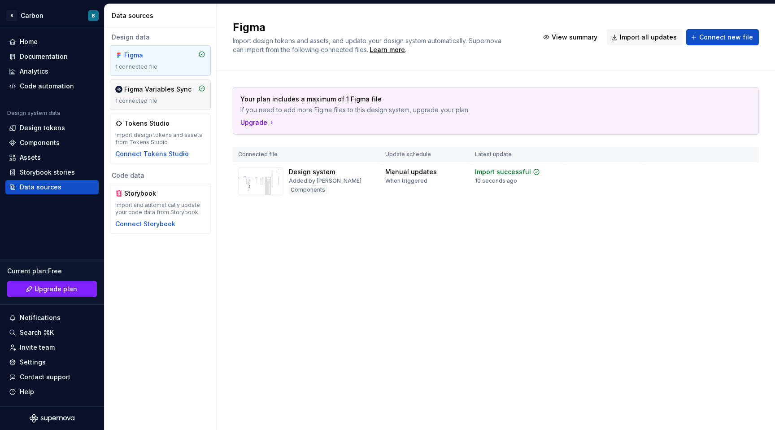
click at [134, 103] on div "1 connected file" at bounding box center [160, 100] width 90 height 7
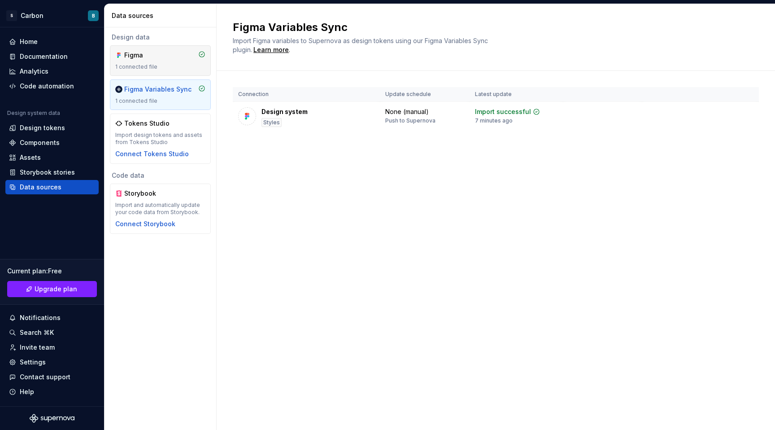
click at [147, 66] on div "1 connected file" at bounding box center [160, 66] width 90 height 7
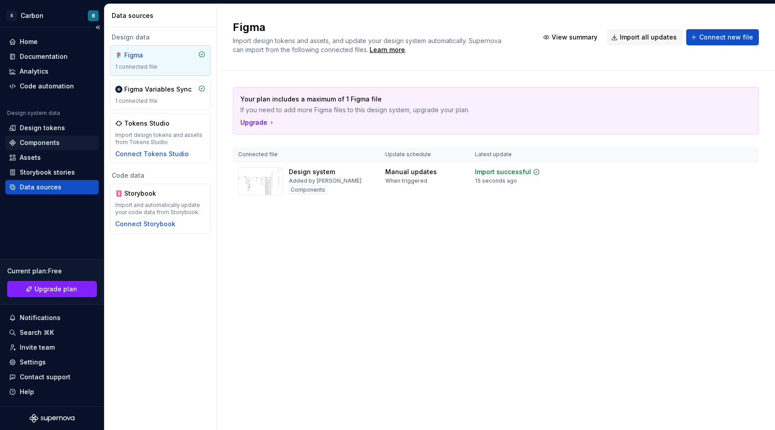
click at [52, 147] on div "Components" at bounding box center [51, 142] width 93 height 14
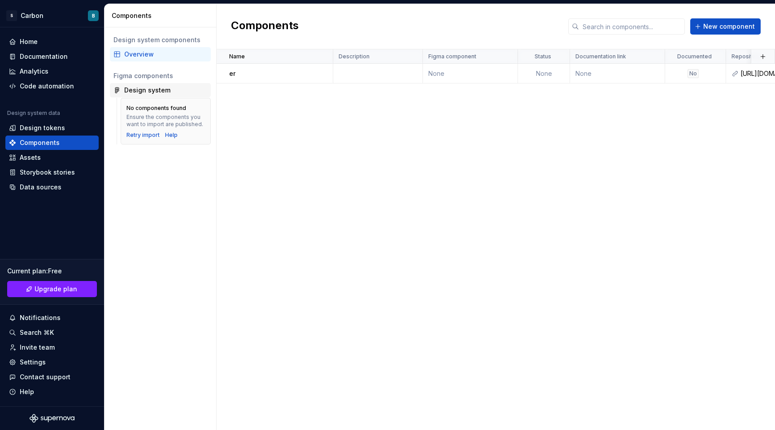
click at [174, 89] on div "Design system" at bounding box center [165, 90] width 83 height 9
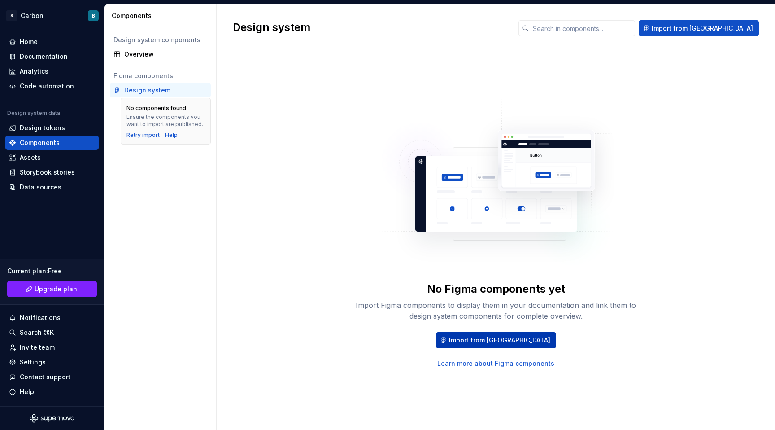
click at [500, 337] on span "Import from [GEOGRAPHIC_DATA]" at bounding box center [499, 339] width 101 height 9
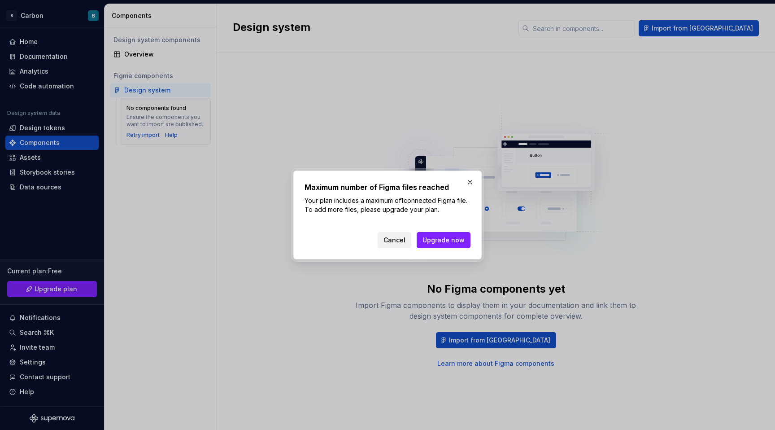
click at [396, 238] on span "Cancel" at bounding box center [394, 239] width 22 height 9
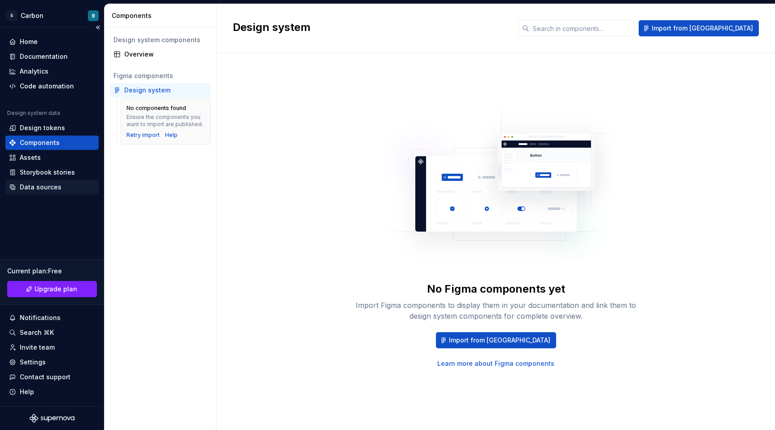
click at [56, 180] on div "Data sources" at bounding box center [51, 187] width 93 height 14
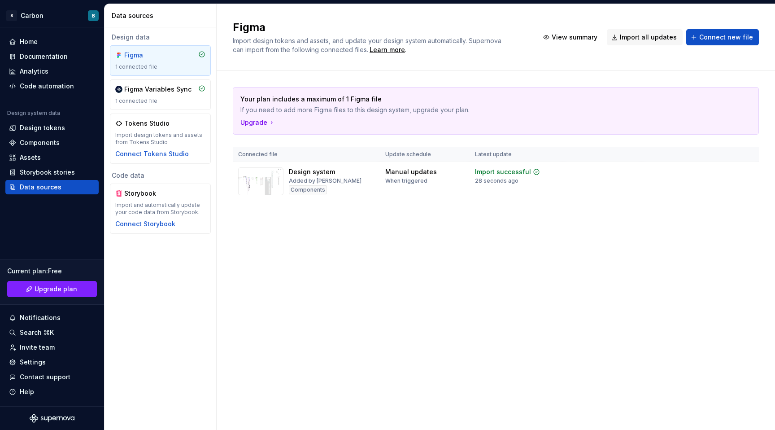
click at [748, 170] on html "S Carbon B Home Documentation Analytics Code automation Design system data Desi…" at bounding box center [387, 215] width 775 height 430
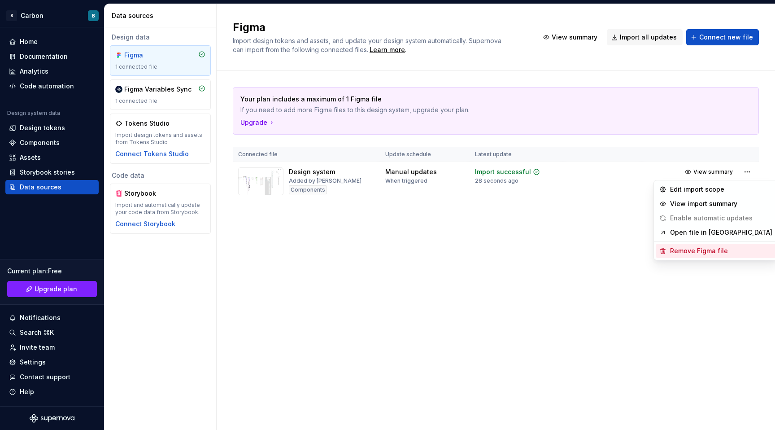
click at [676, 251] on div "Remove Figma file" at bounding box center [721, 250] width 102 height 9
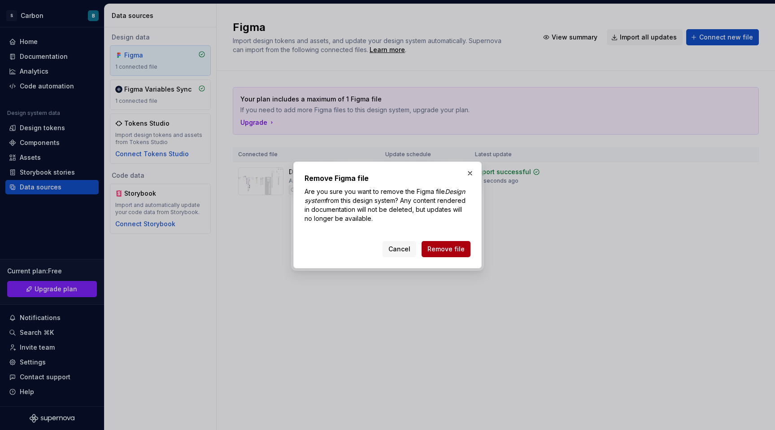
click at [440, 250] on span "Remove file" at bounding box center [445, 248] width 37 height 9
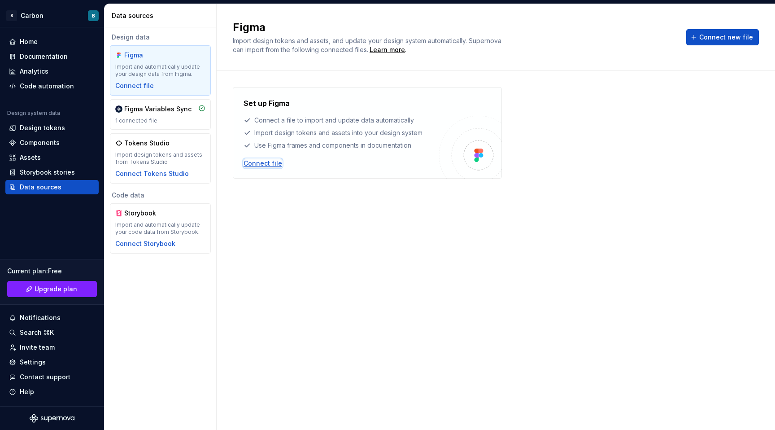
click at [260, 165] on div "Connect file" at bounding box center [263, 163] width 39 height 9
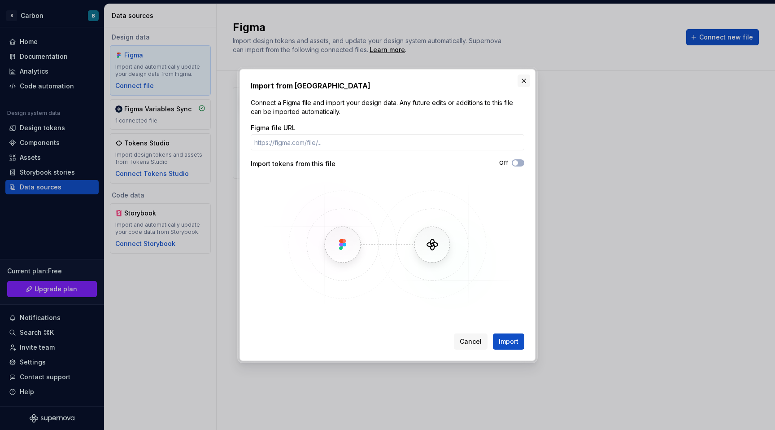
click at [523, 76] on button "button" at bounding box center [524, 80] width 13 height 13
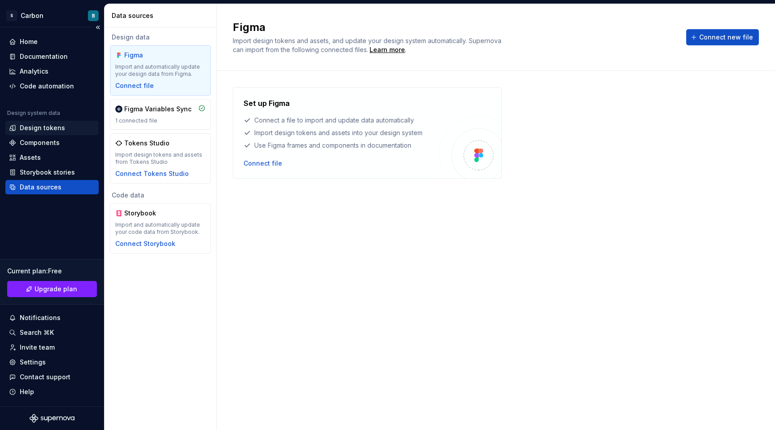
click at [40, 132] on div "Design tokens" at bounding box center [42, 127] width 45 height 9
click at [44, 143] on div "Components" at bounding box center [40, 142] width 40 height 9
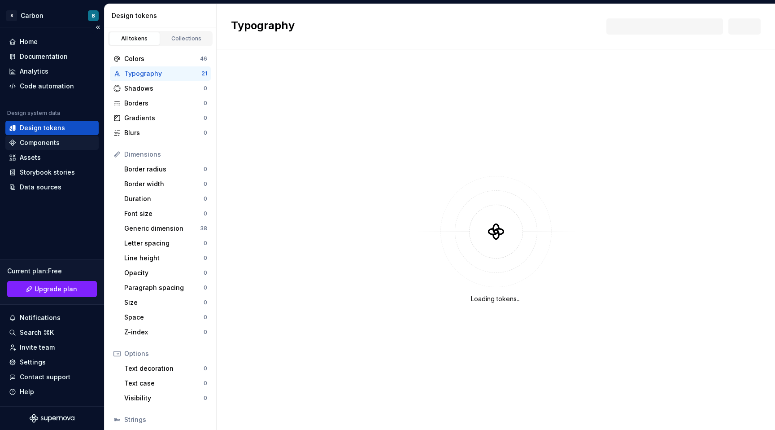
click at [47, 141] on div "Components" at bounding box center [40, 142] width 40 height 9
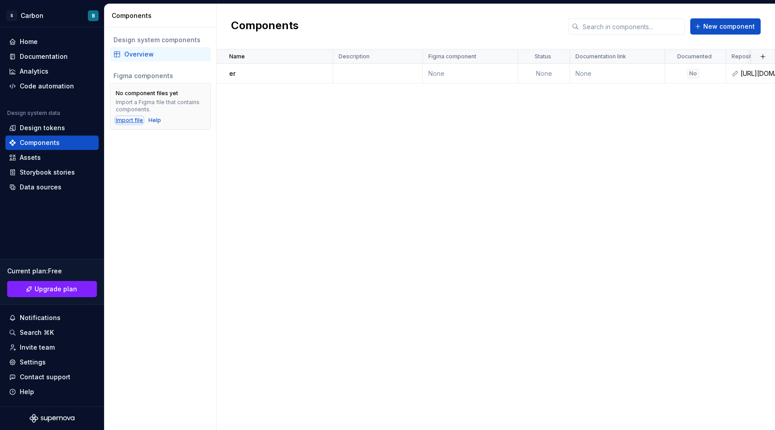
click at [131, 122] on div "Import file" at bounding box center [129, 120] width 27 height 7
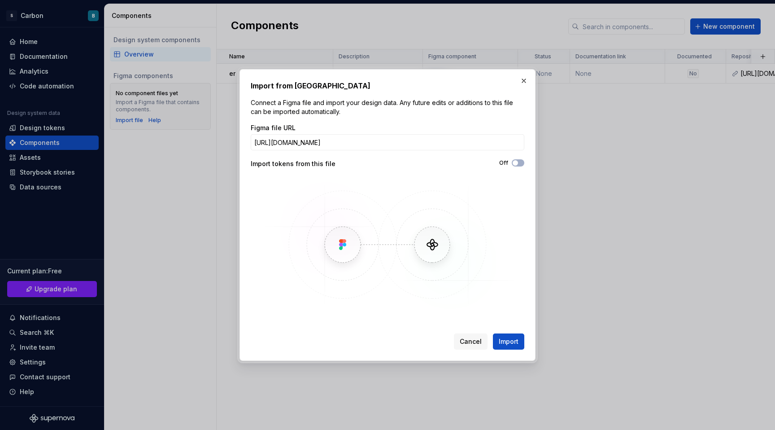
scroll to position [0, 109]
type input "[URL][DOMAIN_NAME]"
click at [493, 333] on button "Import" at bounding box center [508, 341] width 31 height 16
click at [518, 163] on icon "button" at bounding box center [515, 162] width 7 height 5
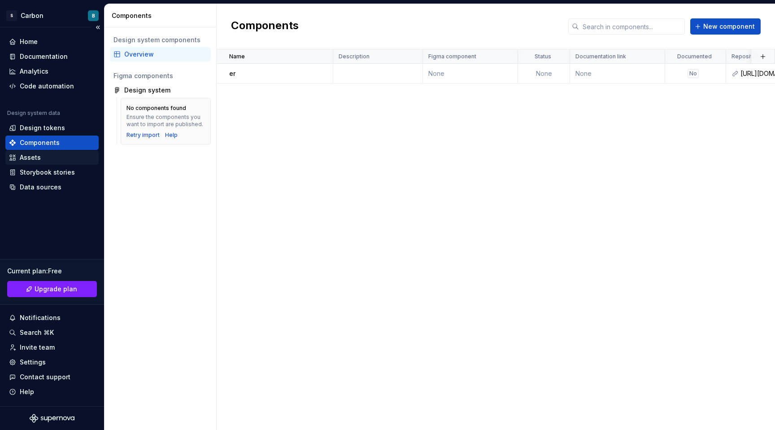
click at [26, 155] on div "Assets" at bounding box center [30, 157] width 21 height 9
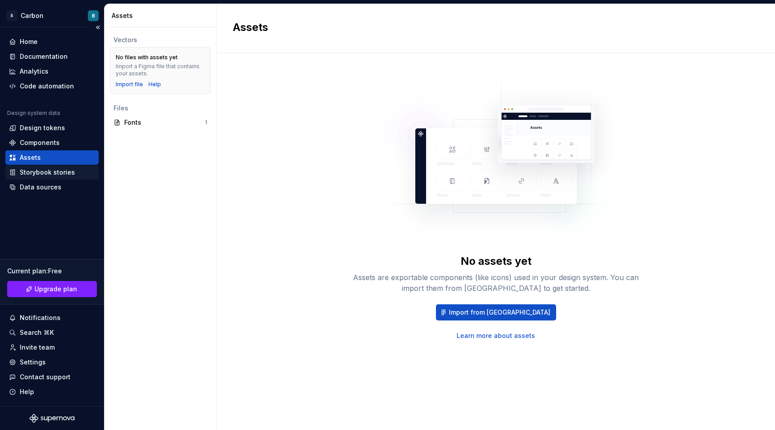
click at [43, 174] on div "Storybook stories" at bounding box center [47, 172] width 55 height 9
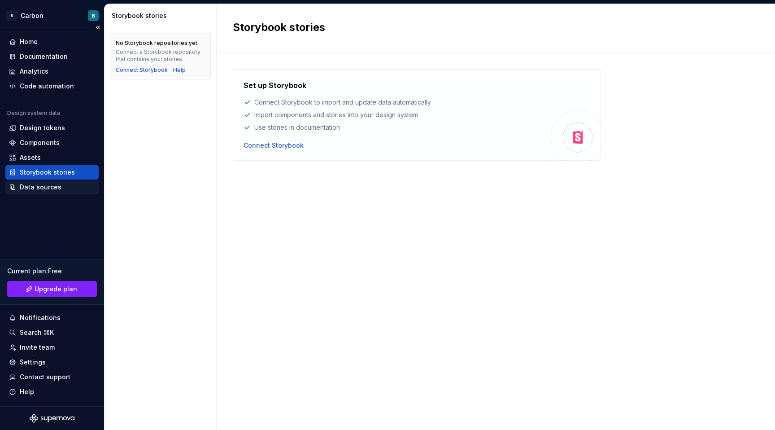
click at [43, 187] on div "Data sources" at bounding box center [41, 187] width 42 height 9
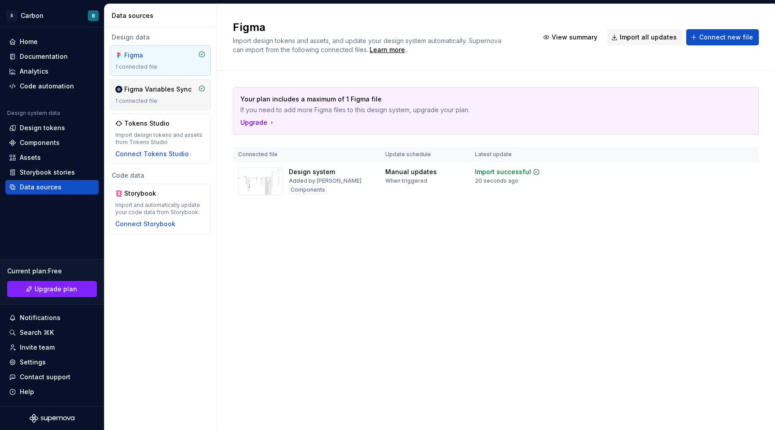
click at [138, 91] on div "Figma Variables Sync" at bounding box center [157, 89] width 67 height 9
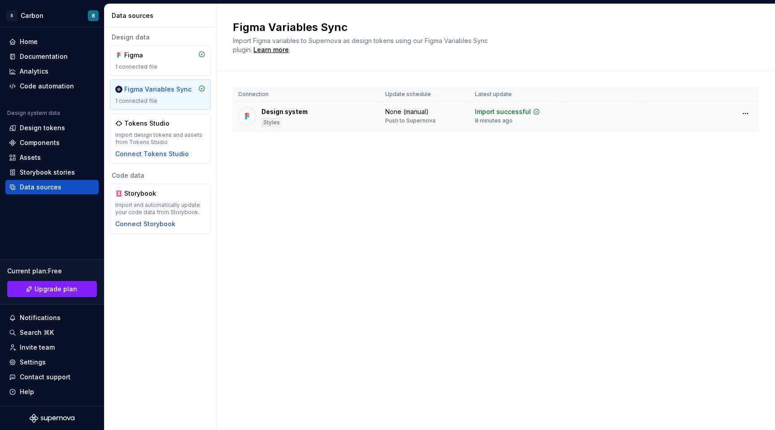
click at [415, 120] on div "Push to Supernova" at bounding box center [410, 120] width 50 height 7
click at [411, 113] on div "None (manual)" at bounding box center [407, 111] width 44 height 9
click at [406, 110] on div "None (manual)" at bounding box center [407, 111] width 44 height 9
click at [271, 122] on div "Styles" at bounding box center [271, 122] width 20 height 9
